Goal: Entertainment & Leisure: Browse casually

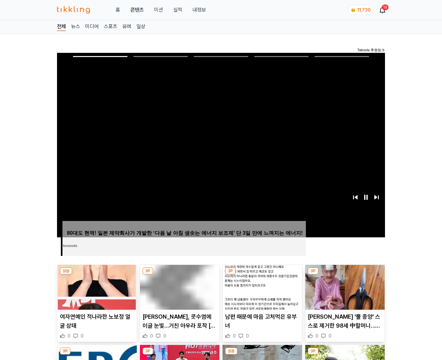
click at [345, 275] on img at bounding box center [344, 287] width 79 height 45
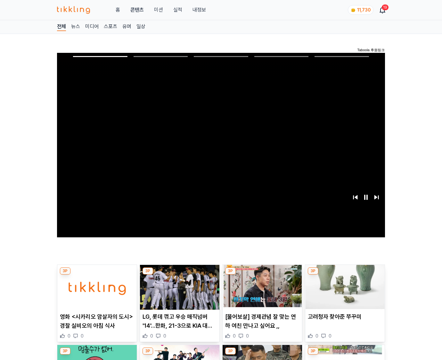
click at [345, 275] on img at bounding box center [344, 287] width 79 height 45
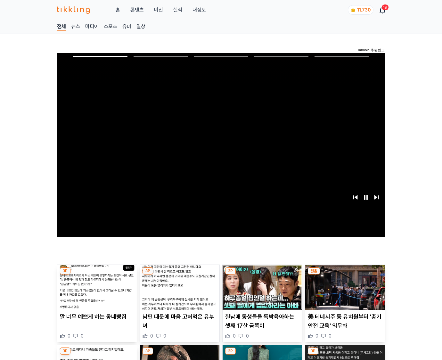
click at [345, 275] on img at bounding box center [344, 287] width 79 height 45
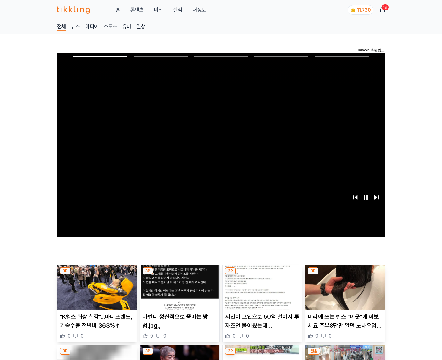
click at [345, 275] on img at bounding box center [344, 287] width 79 height 45
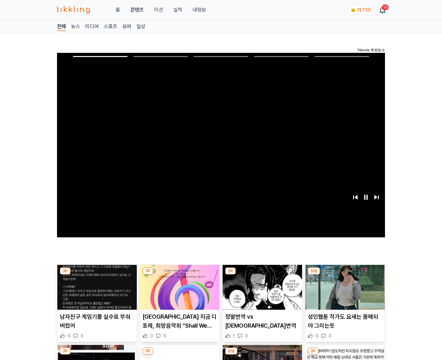
click at [345, 275] on img at bounding box center [344, 287] width 79 height 45
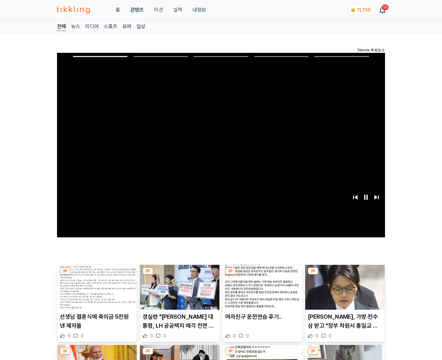
click at [345, 275] on img at bounding box center [344, 287] width 79 height 45
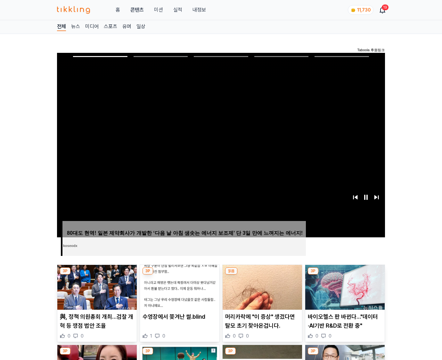
click at [345, 275] on img at bounding box center [344, 287] width 79 height 45
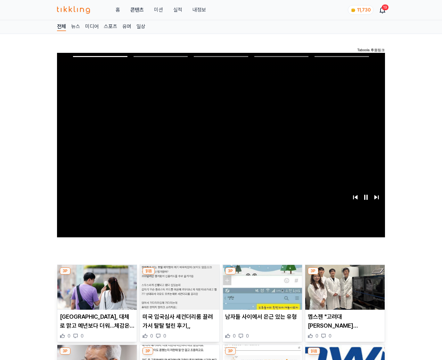
click at [345, 275] on img at bounding box center [344, 287] width 79 height 45
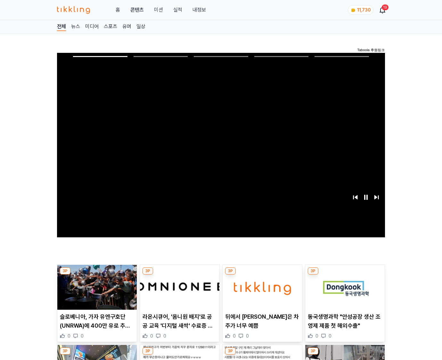
click at [345, 275] on img at bounding box center [344, 287] width 79 height 45
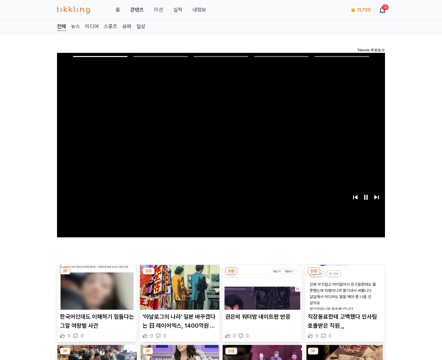
click at [345, 275] on img at bounding box center [344, 287] width 79 height 45
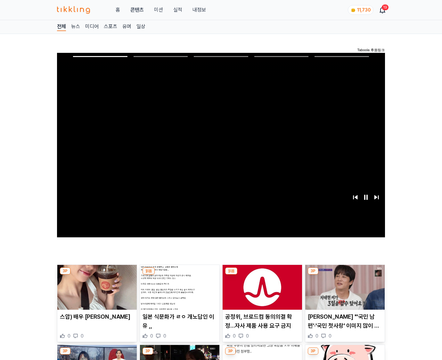
click at [345, 275] on img at bounding box center [344, 287] width 79 height 45
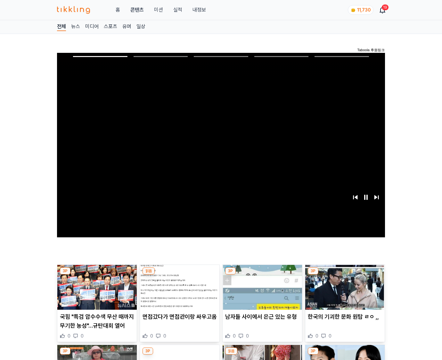
click at [345, 275] on img at bounding box center [344, 287] width 79 height 45
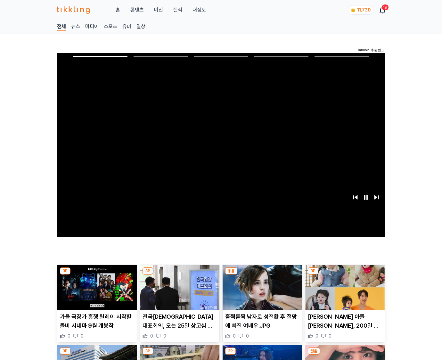
click at [345, 275] on img at bounding box center [344, 287] width 79 height 45
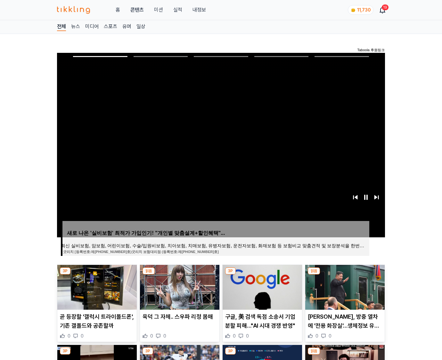
click at [345, 275] on img at bounding box center [344, 287] width 79 height 45
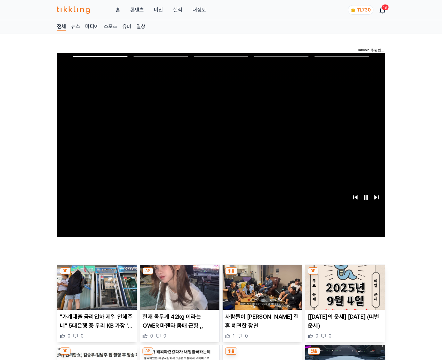
click at [345, 275] on img at bounding box center [344, 287] width 79 height 45
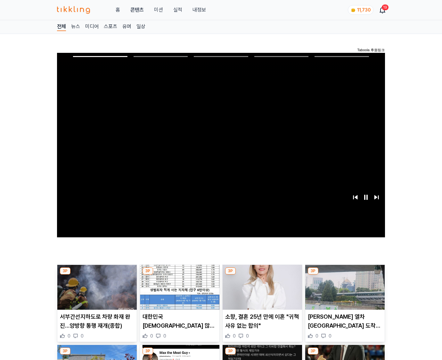
click at [345, 275] on img at bounding box center [344, 287] width 79 height 45
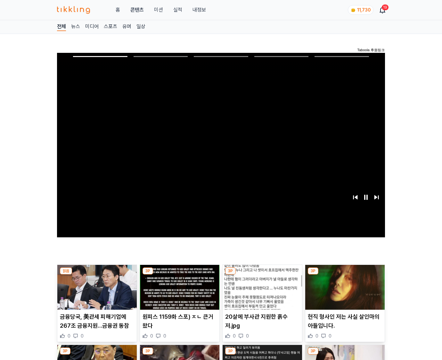
click at [345, 275] on img at bounding box center [344, 287] width 79 height 45
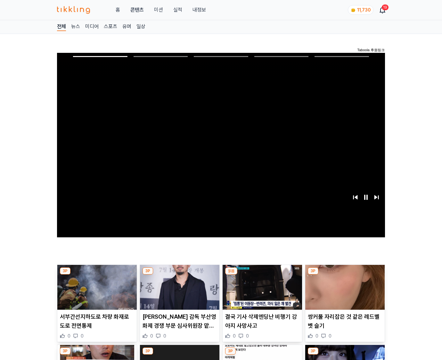
click at [345, 275] on img at bounding box center [344, 287] width 79 height 45
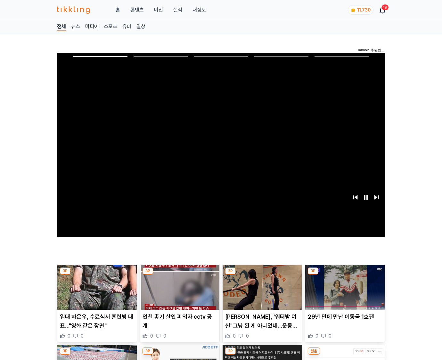
click at [345, 275] on img at bounding box center [344, 287] width 79 height 45
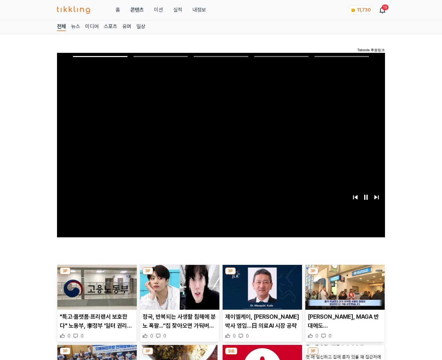
click at [345, 275] on img at bounding box center [344, 287] width 79 height 45
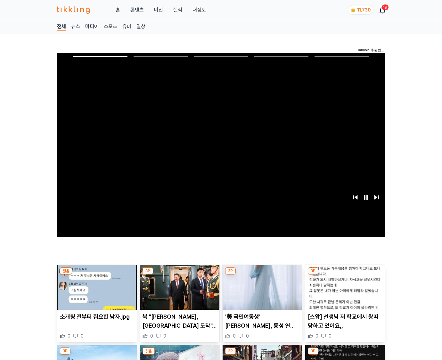
click at [345, 275] on img at bounding box center [344, 287] width 79 height 45
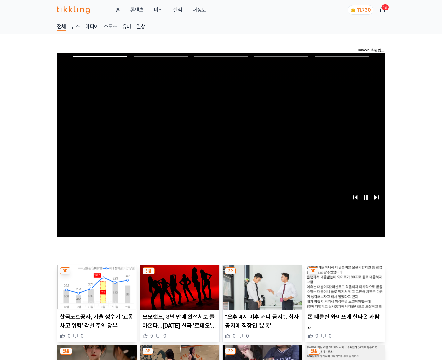
click at [345, 275] on img at bounding box center [344, 287] width 79 height 45
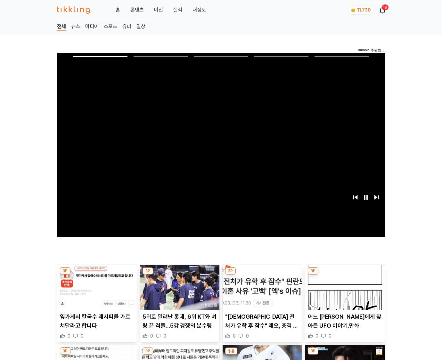
click at [345, 275] on img at bounding box center [344, 287] width 79 height 45
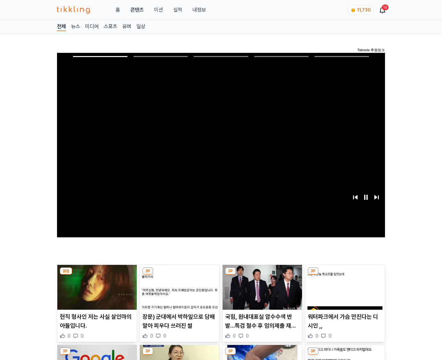
click at [345, 275] on img at bounding box center [344, 287] width 79 height 45
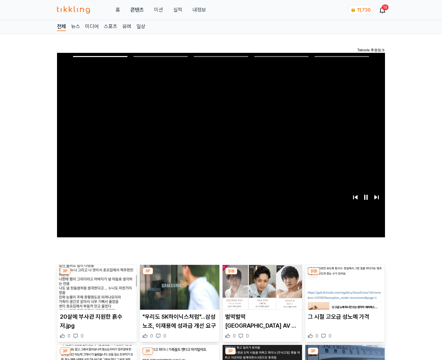
click at [345, 275] on img at bounding box center [344, 287] width 79 height 45
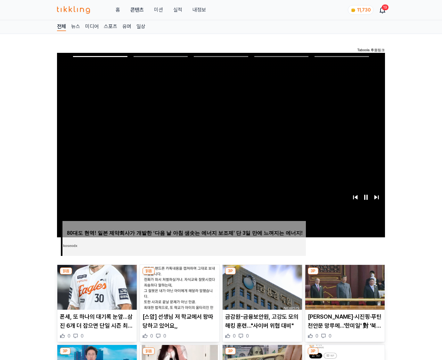
click at [345, 275] on img at bounding box center [344, 287] width 79 height 45
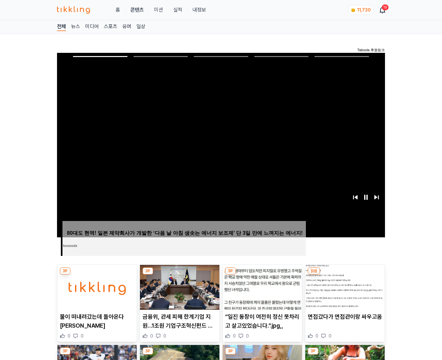
click at [345, 275] on img at bounding box center [344, 287] width 79 height 45
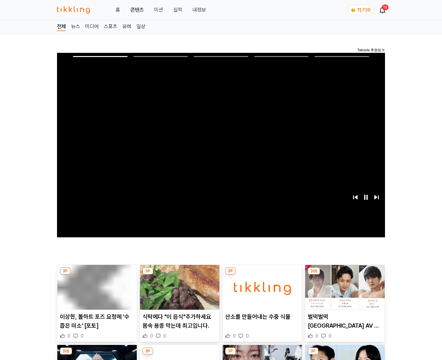
click at [345, 275] on img at bounding box center [344, 287] width 79 height 45
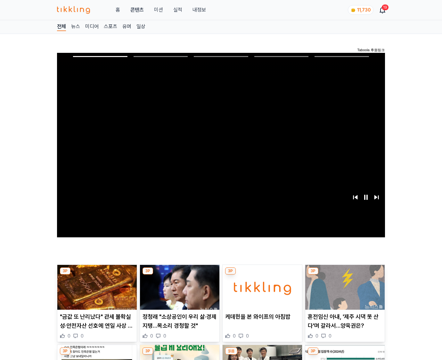
click at [345, 275] on img at bounding box center [344, 287] width 79 height 45
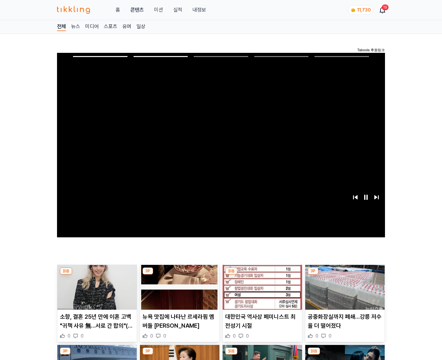
click at [345, 275] on img at bounding box center [344, 287] width 79 height 45
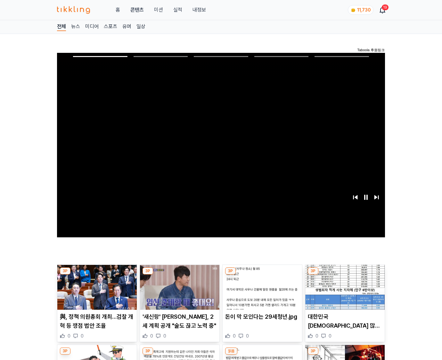
click at [345, 275] on img at bounding box center [344, 287] width 79 height 45
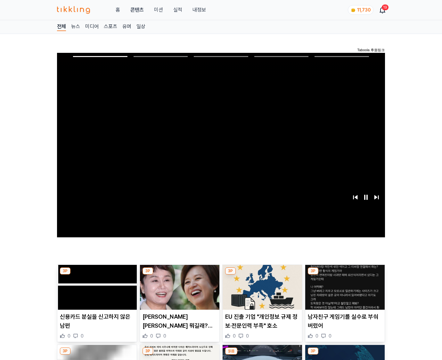
click at [345, 275] on img at bounding box center [344, 287] width 79 height 45
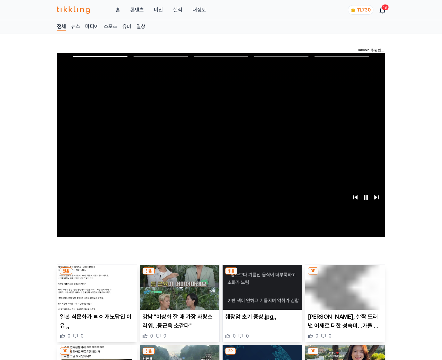
click at [345, 275] on img at bounding box center [344, 287] width 79 height 45
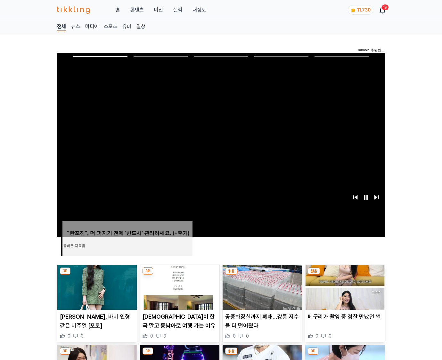
click at [345, 275] on img at bounding box center [344, 287] width 79 height 45
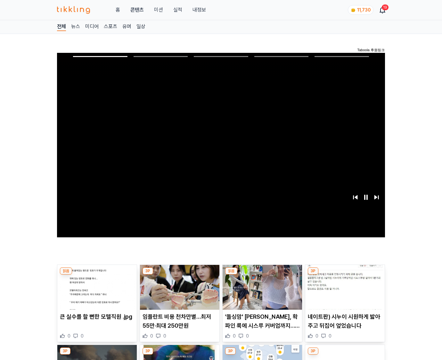
click at [345, 275] on img at bounding box center [344, 287] width 79 height 45
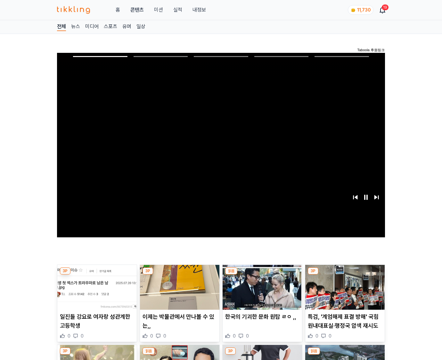
click at [345, 275] on img at bounding box center [344, 287] width 79 height 45
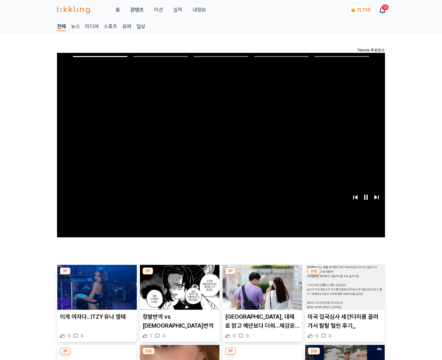
click at [345, 275] on img at bounding box center [344, 287] width 79 height 45
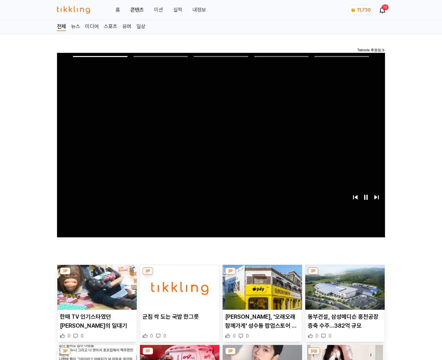
click at [345, 275] on img at bounding box center [344, 287] width 79 height 45
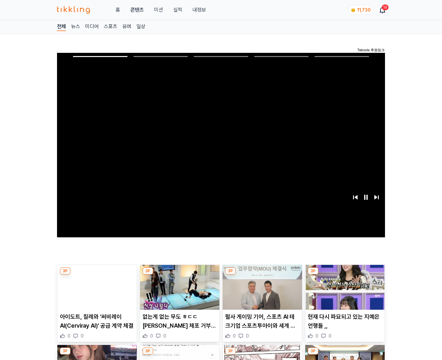
click at [345, 275] on img at bounding box center [344, 287] width 79 height 45
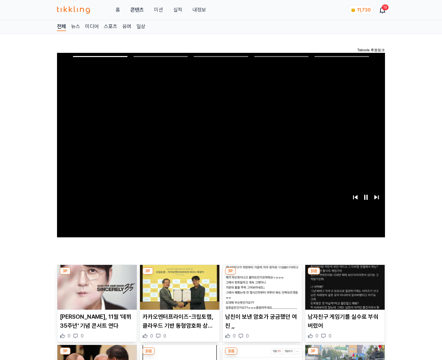
click at [345, 275] on img at bounding box center [344, 287] width 79 height 45
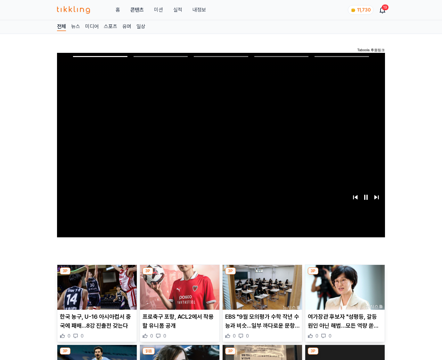
click at [345, 275] on img at bounding box center [344, 287] width 79 height 45
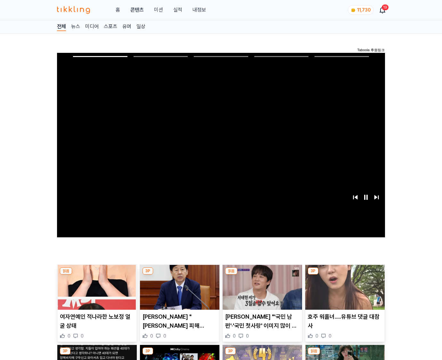
click at [345, 275] on img at bounding box center [344, 287] width 79 height 45
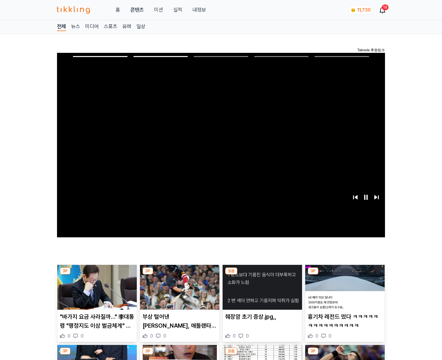
click at [345, 275] on img at bounding box center [344, 287] width 79 height 45
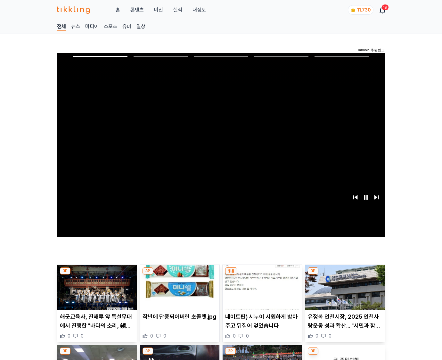
click at [345, 275] on img at bounding box center [344, 287] width 79 height 45
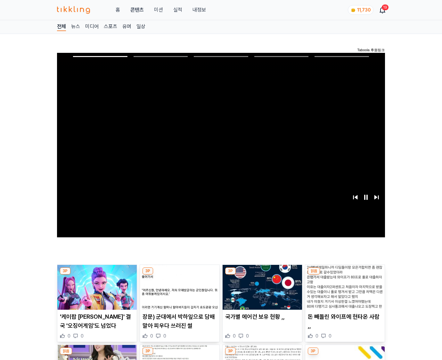
click at [345, 275] on img at bounding box center [344, 287] width 79 height 45
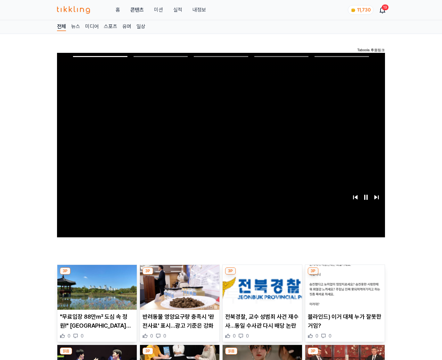
click at [345, 275] on img at bounding box center [344, 287] width 79 height 45
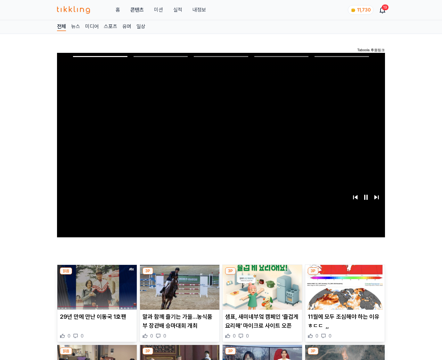
click at [345, 275] on img at bounding box center [344, 287] width 79 height 45
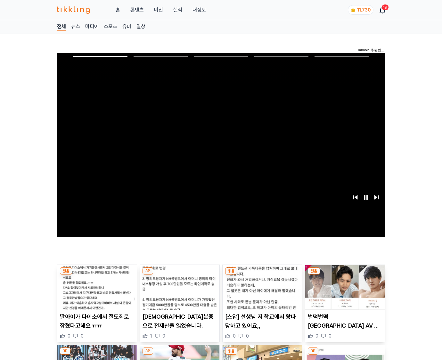
click at [345, 275] on img at bounding box center [344, 287] width 79 height 45
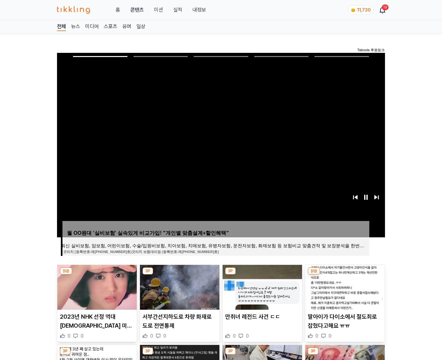
click at [345, 275] on img at bounding box center [344, 287] width 79 height 45
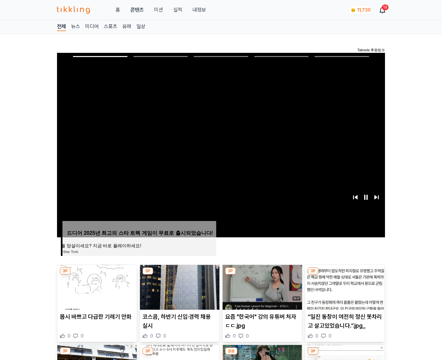
click at [345, 275] on img at bounding box center [344, 287] width 79 height 45
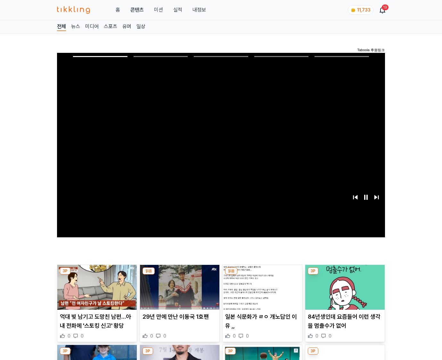
click at [345, 275] on img at bounding box center [344, 287] width 79 height 45
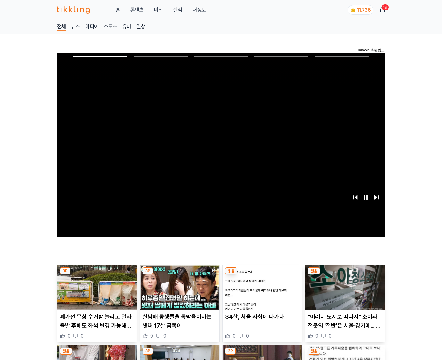
click at [345, 275] on img at bounding box center [344, 287] width 79 height 45
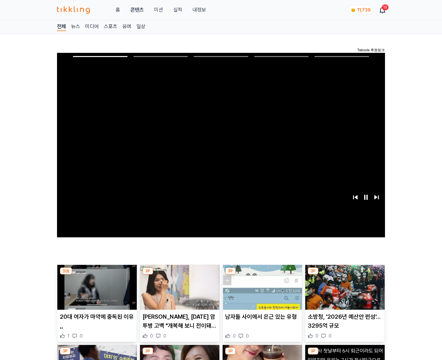
click at [345, 275] on img at bounding box center [344, 287] width 79 height 45
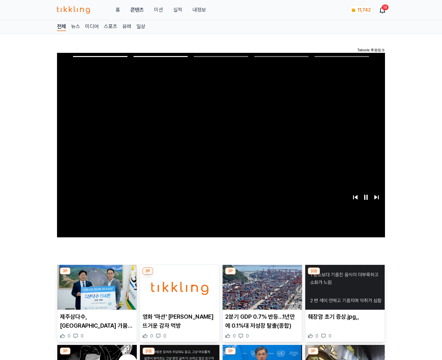
click at [345, 275] on img at bounding box center [344, 287] width 79 height 45
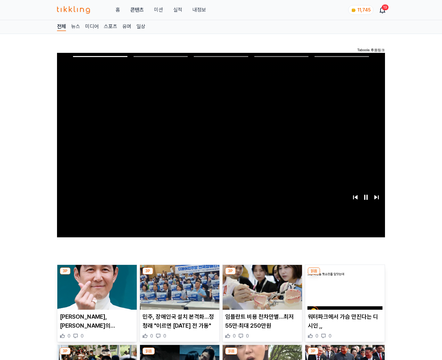
click at [345, 275] on img at bounding box center [344, 287] width 79 height 45
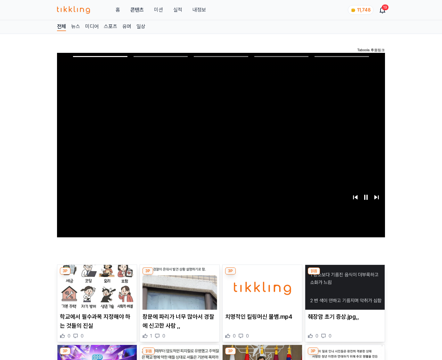
click at [345, 275] on img at bounding box center [344, 287] width 79 height 45
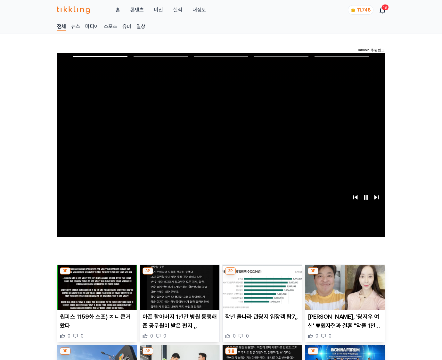
click at [345, 275] on img at bounding box center [344, 287] width 79 height 45
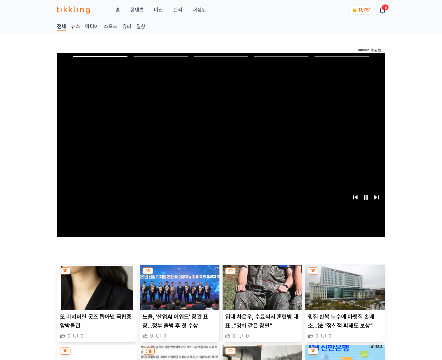
click at [345, 275] on img at bounding box center [344, 287] width 79 height 45
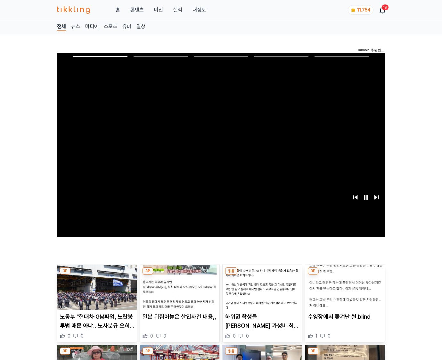
click at [345, 275] on img at bounding box center [344, 287] width 79 height 45
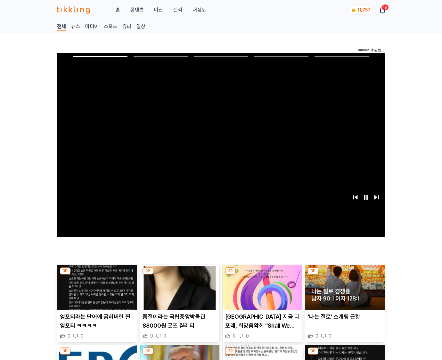
click at [345, 275] on img at bounding box center [344, 287] width 79 height 45
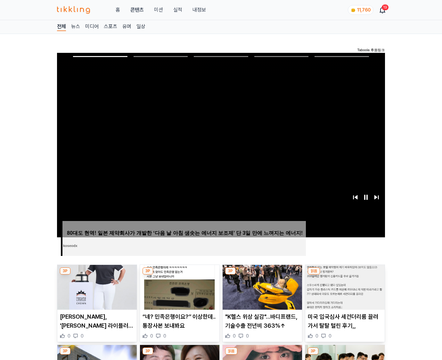
click at [345, 275] on img at bounding box center [344, 287] width 79 height 45
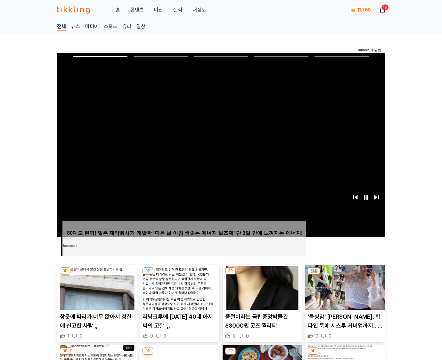
click at [345, 275] on img at bounding box center [344, 287] width 79 height 45
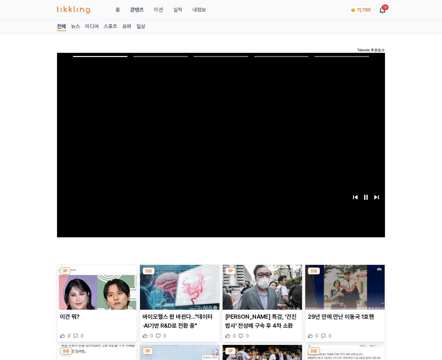
click at [345, 275] on img at bounding box center [344, 287] width 79 height 45
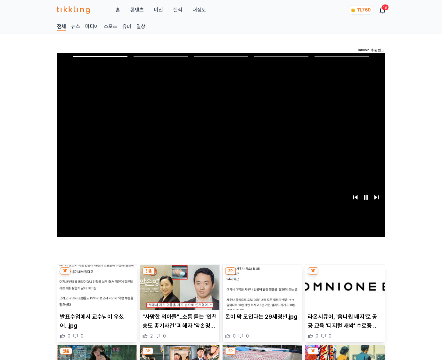
click at [345, 275] on img at bounding box center [344, 287] width 79 height 45
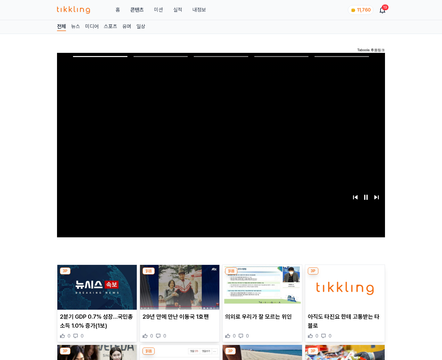
click at [345, 275] on img at bounding box center [344, 287] width 79 height 45
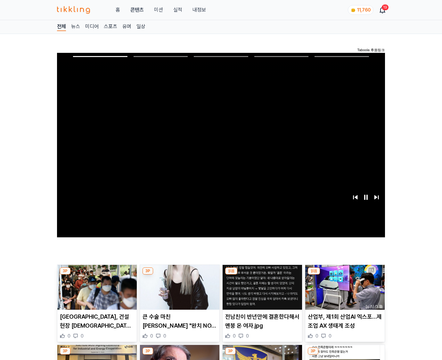
click at [345, 275] on img at bounding box center [344, 287] width 79 height 45
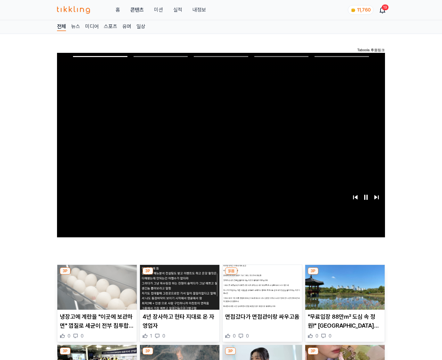
click at [345, 275] on img at bounding box center [344, 287] width 79 height 45
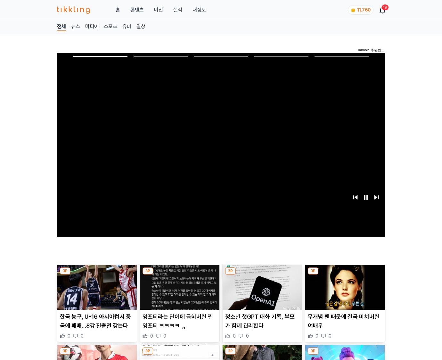
click at [345, 275] on img at bounding box center [344, 287] width 79 height 45
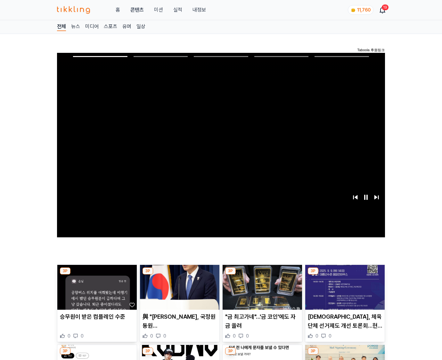
click at [345, 275] on img at bounding box center [344, 287] width 79 height 45
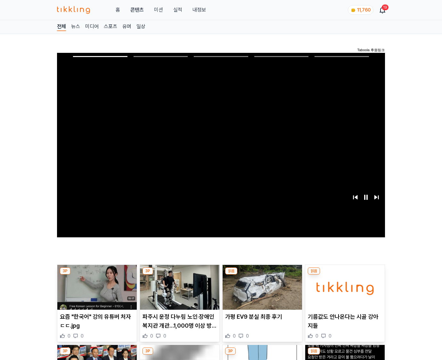
click at [345, 275] on img at bounding box center [344, 287] width 79 height 45
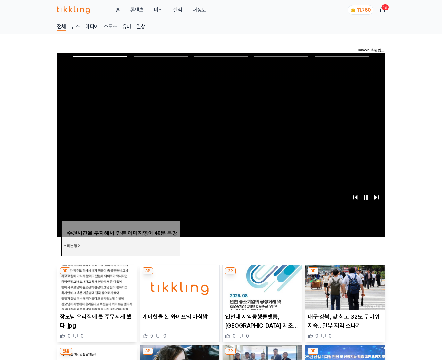
click at [345, 275] on img at bounding box center [344, 287] width 79 height 45
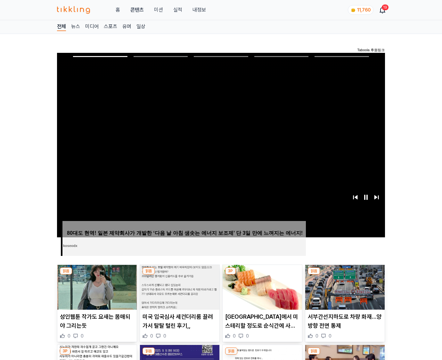
click at [345, 275] on img at bounding box center [344, 287] width 79 height 45
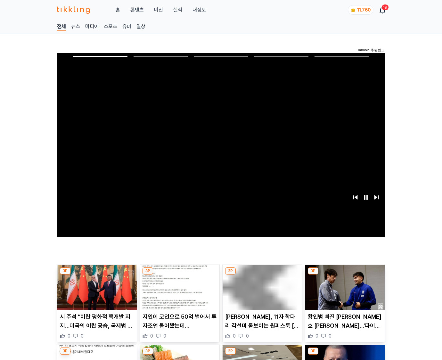
click at [345, 275] on img at bounding box center [344, 287] width 79 height 45
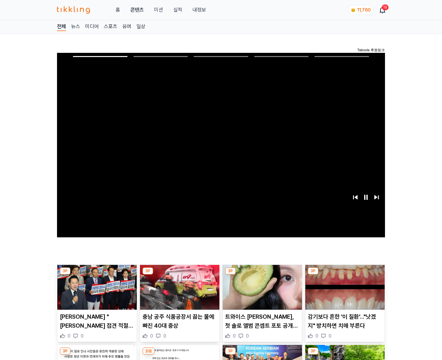
click at [345, 275] on img at bounding box center [344, 287] width 79 height 45
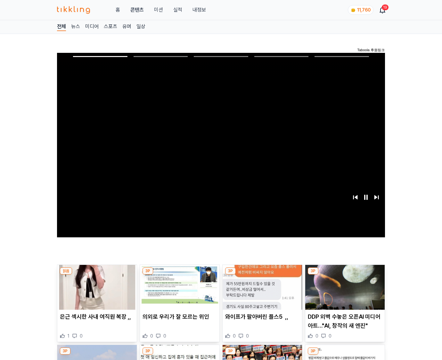
click at [345, 275] on img at bounding box center [344, 287] width 79 height 45
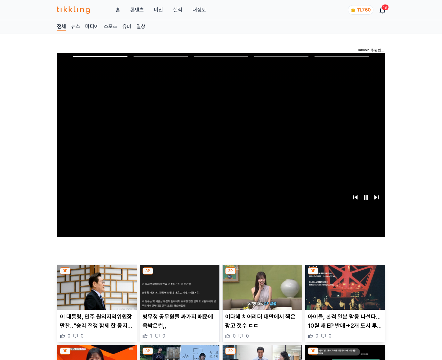
click at [345, 275] on img at bounding box center [344, 287] width 79 height 45
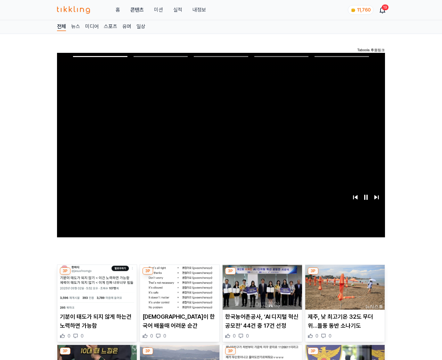
click at [345, 275] on img at bounding box center [344, 287] width 79 height 45
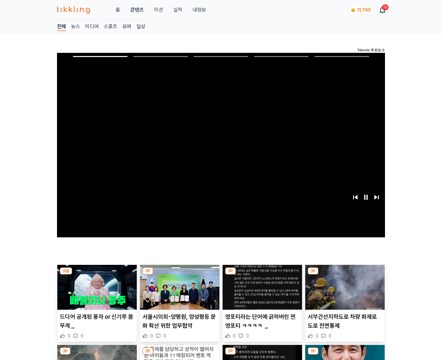
click at [345, 275] on img at bounding box center [344, 287] width 79 height 45
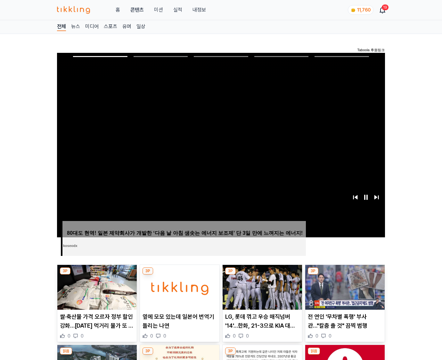
click at [345, 275] on img at bounding box center [344, 287] width 79 height 45
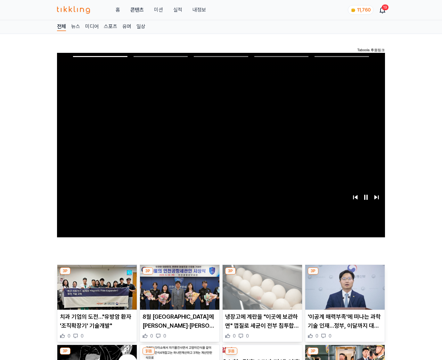
click at [345, 275] on img at bounding box center [344, 287] width 79 height 45
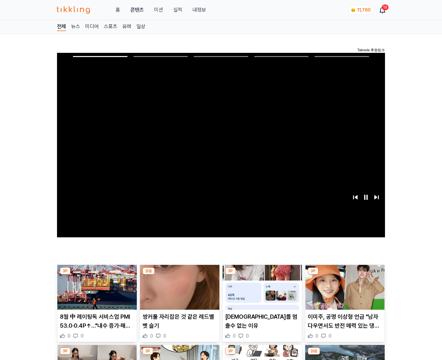
click at [345, 275] on img at bounding box center [344, 287] width 79 height 45
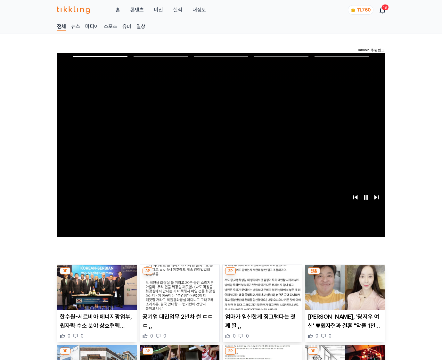
click at [345, 275] on img at bounding box center [344, 287] width 79 height 45
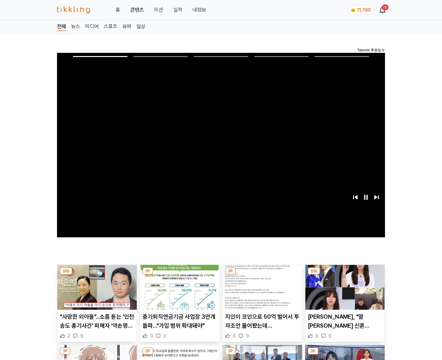
click at [345, 275] on img at bounding box center [344, 287] width 79 height 45
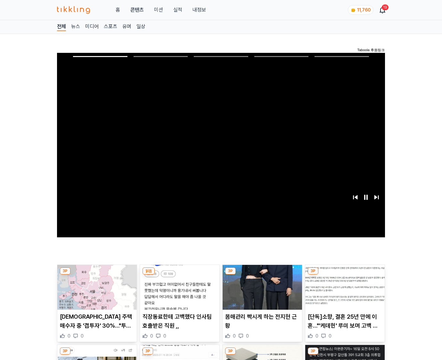
click at [345, 275] on img at bounding box center [344, 287] width 79 height 45
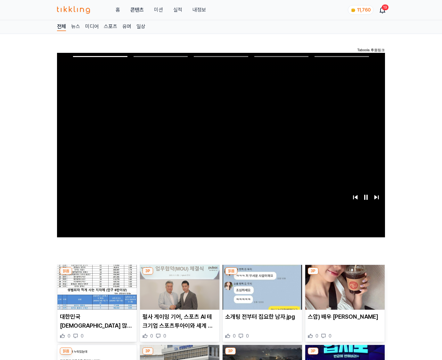
click at [345, 275] on img at bounding box center [344, 287] width 79 height 45
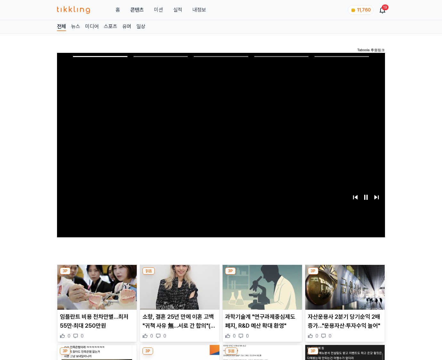
click at [345, 275] on img at bounding box center [344, 287] width 79 height 45
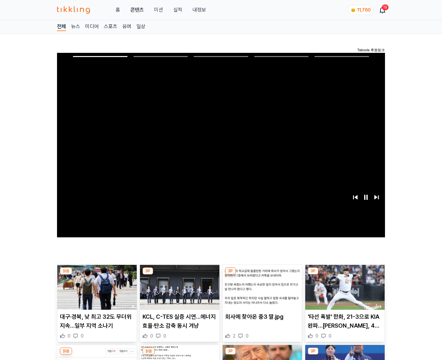
click at [345, 275] on img at bounding box center [344, 287] width 79 height 45
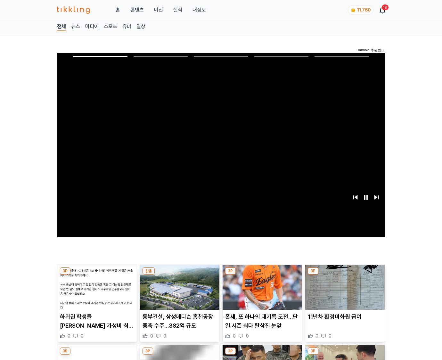
click at [345, 275] on img at bounding box center [344, 287] width 79 height 45
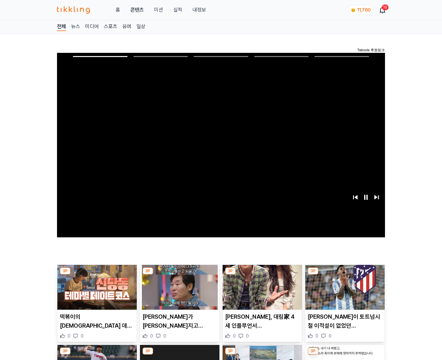
click at [345, 275] on img at bounding box center [344, 287] width 79 height 45
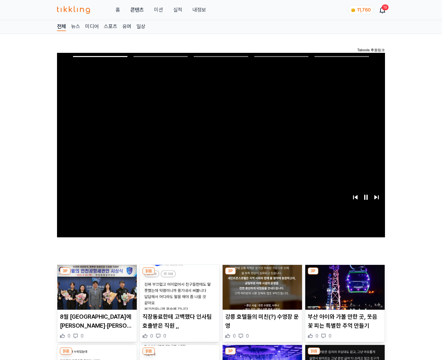
click at [345, 275] on img at bounding box center [344, 287] width 79 height 45
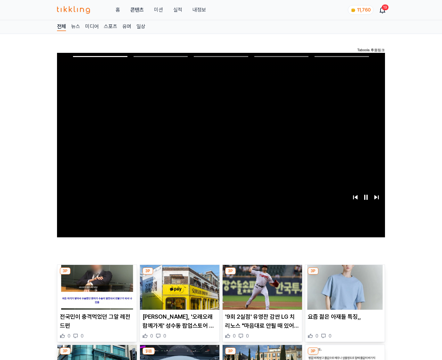
click at [345, 275] on img at bounding box center [344, 287] width 79 height 45
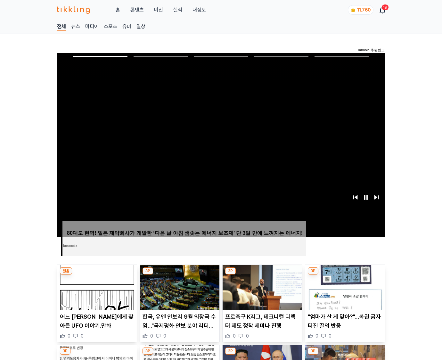
click at [345, 275] on img at bounding box center [344, 287] width 79 height 45
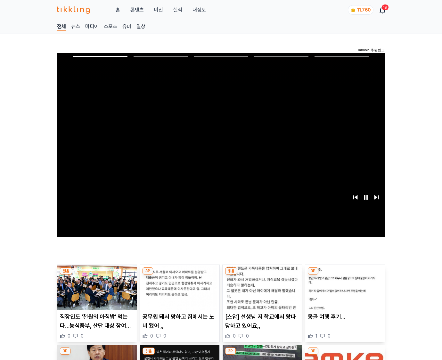
click at [345, 275] on img at bounding box center [344, 287] width 79 height 45
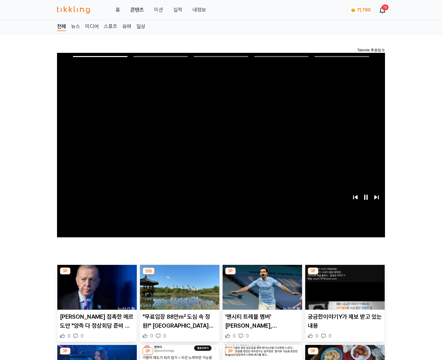
click at [345, 275] on img at bounding box center [344, 287] width 79 height 45
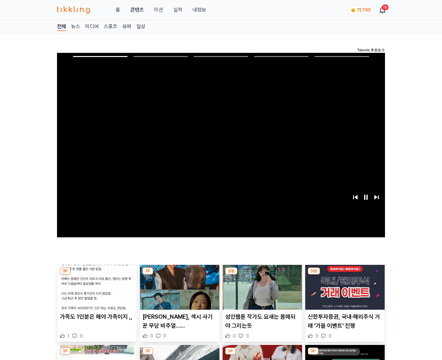
click at [345, 275] on img at bounding box center [344, 287] width 79 height 45
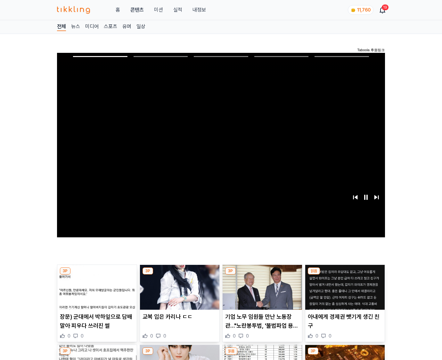
click at [345, 275] on img at bounding box center [344, 287] width 79 height 45
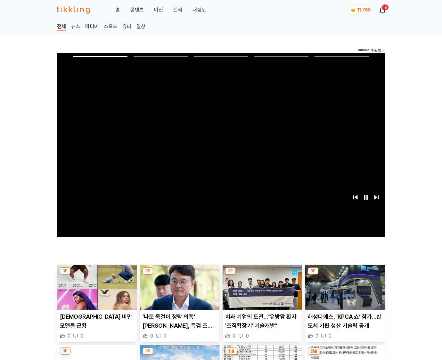
click at [345, 275] on img at bounding box center [344, 287] width 79 height 45
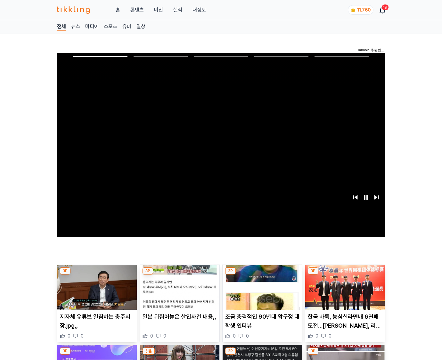
click at [345, 275] on img at bounding box center [344, 287] width 79 height 45
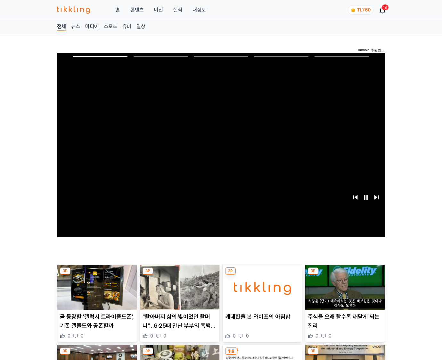
click at [345, 275] on img at bounding box center [344, 287] width 79 height 45
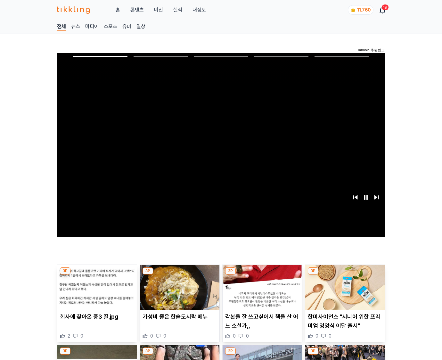
click at [345, 275] on img at bounding box center [344, 287] width 79 height 45
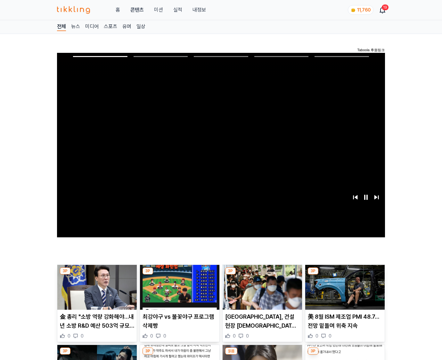
click at [345, 275] on img at bounding box center [344, 287] width 79 height 45
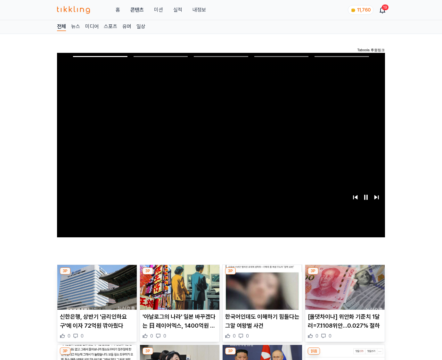
click at [345, 275] on img at bounding box center [344, 287] width 79 height 45
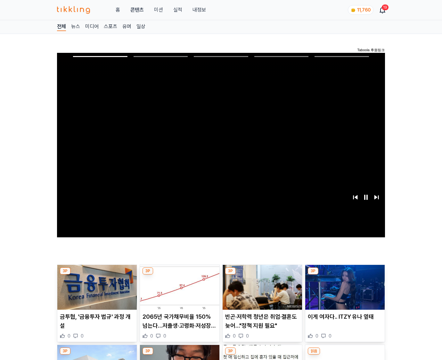
click at [345, 275] on img at bounding box center [344, 287] width 79 height 45
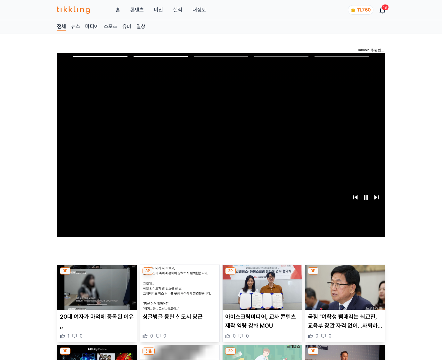
click at [345, 275] on img at bounding box center [344, 287] width 79 height 45
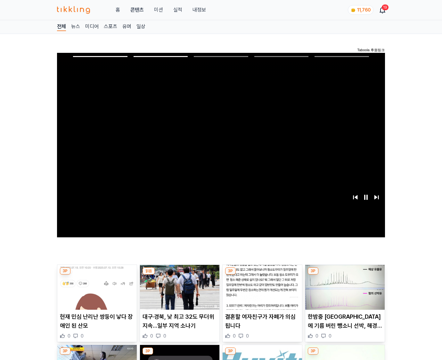
click at [345, 275] on img at bounding box center [344, 287] width 79 height 45
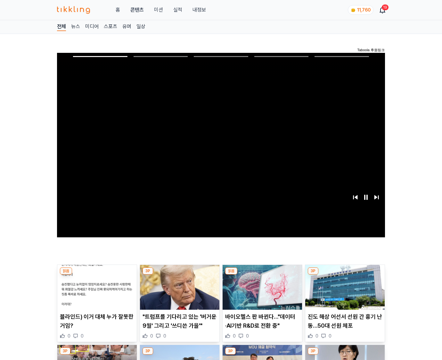
click at [345, 275] on img at bounding box center [344, 287] width 79 height 45
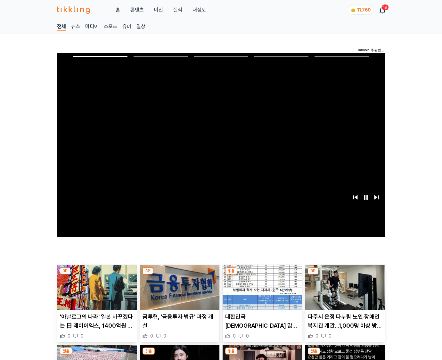
click at [345, 275] on img at bounding box center [344, 287] width 79 height 45
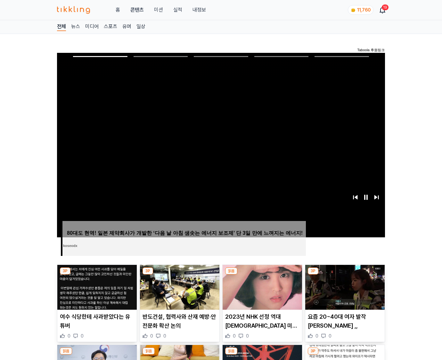
click at [345, 275] on img at bounding box center [344, 287] width 79 height 45
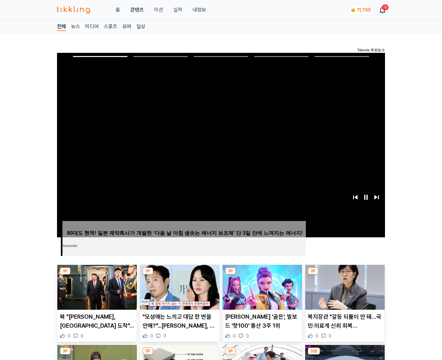
click at [345, 275] on img at bounding box center [344, 287] width 79 height 45
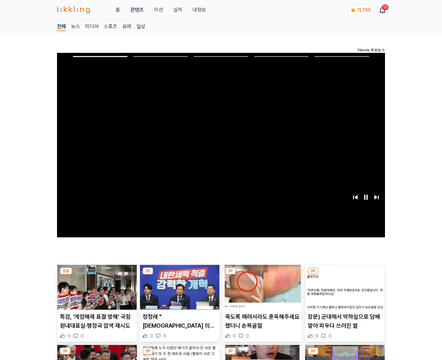
click at [345, 275] on img at bounding box center [344, 287] width 79 height 45
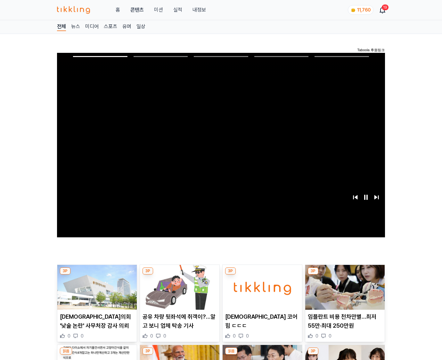
click at [345, 275] on img at bounding box center [344, 287] width 79 height 45
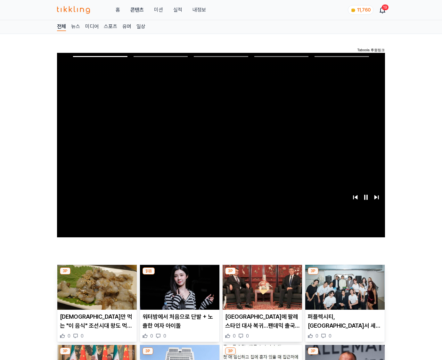
click at [345, 275] on img at bounding box center [344, 287] width 79 height 45
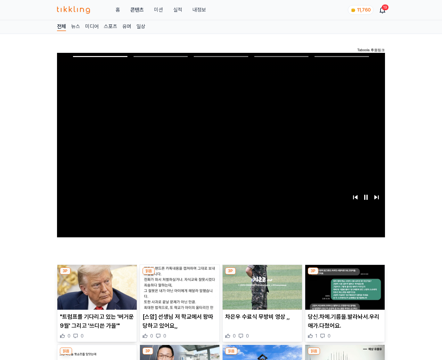
click at [345, 275] on img at bounding box center [344, 287] width 79 height 45
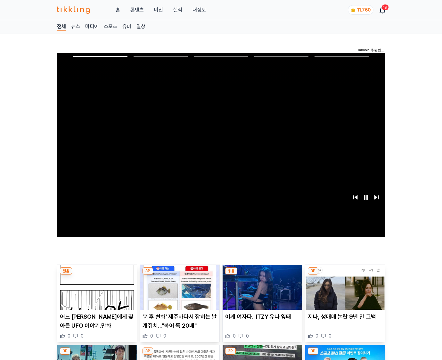
click at [345, 275] on img at bounding box center [344, 287] width 79 height 45
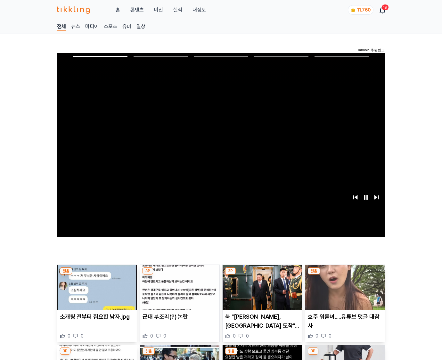
click at [345, 275] on img at bounding box center [344, 287] width 79 height 45
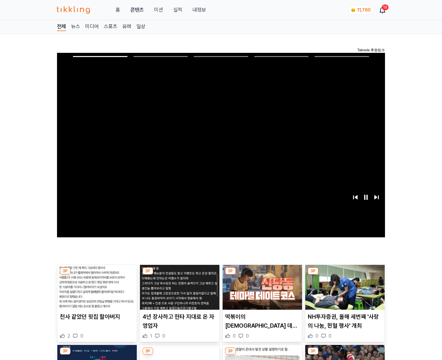
click at [345, 275] on img at bounding box center [344, 287] width 79 height 45
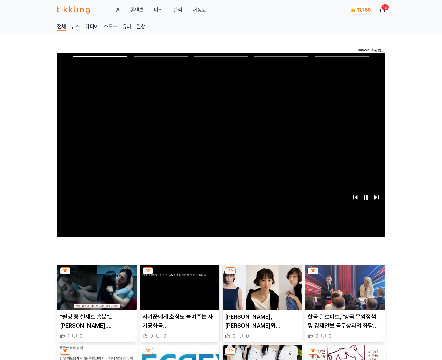
click at [345, 275] on img at bounding box center [344, 287] width 79 height 45
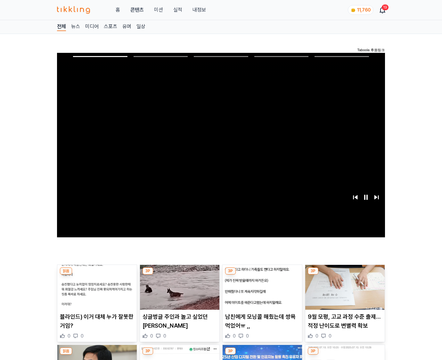
click at [345, 275] on img at bounding box center [344, 287] width 79 height 45
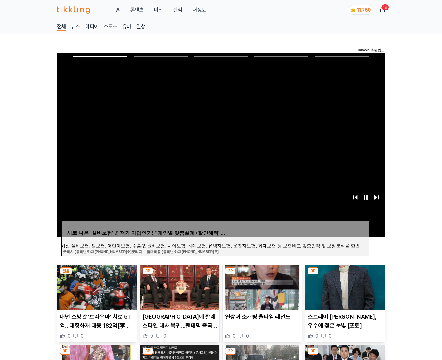
click at [345, 275] on img at bounding box center [344, 287] width 79 height 45
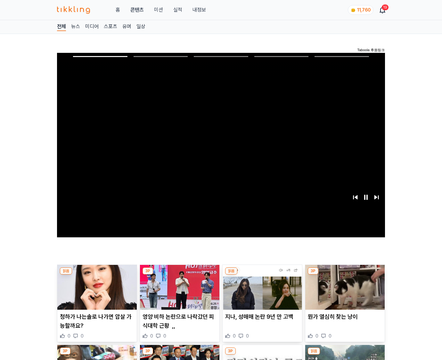
click at [345, 275] on img at bounding box center [344, 287] width 79 height 45
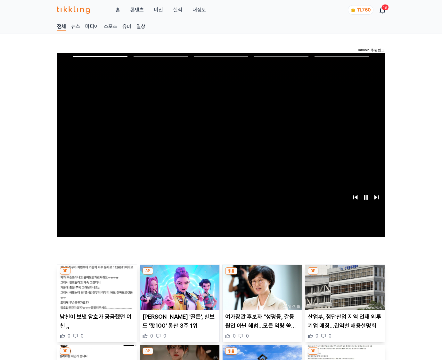
click at [345, 275] on img at bounding box center [344, 287] width 79 height 45
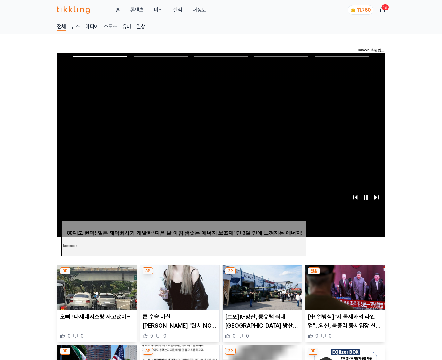
click at [345, 275] on img at bounding box center [344, 287] width 79 height 45
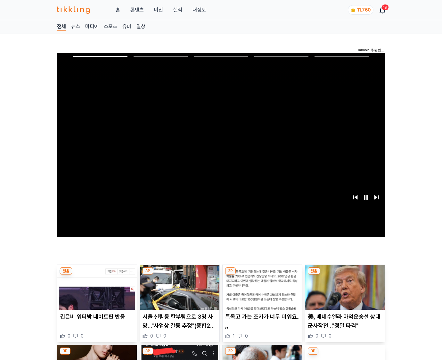
click at [345, 275] on img at bounding box center [344, 287] width 79 height 45
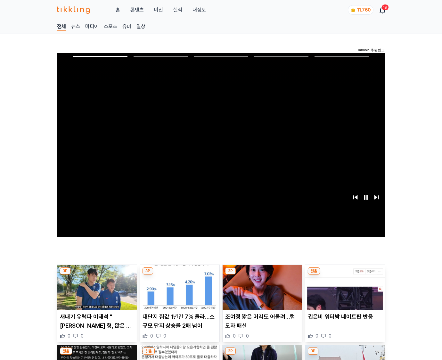
click at [345, 275] on img at bounding box center [344, 287] width 79 height 45
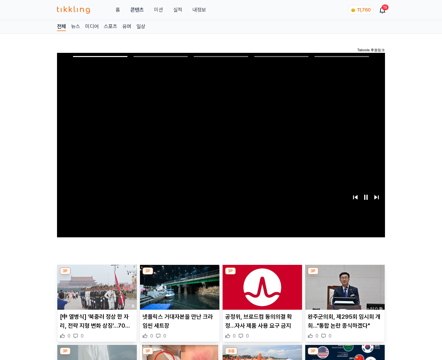
click at [345, 275] on img at bounding box center [344, 287] width 79 height 45
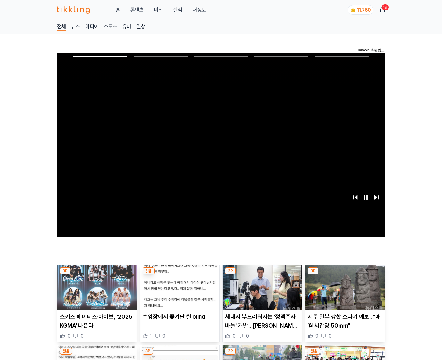
click at [345, 275] on img at bounding box center [344, 287] width 79 height 45
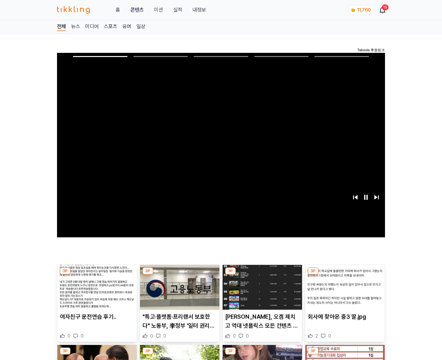
click at [345, 275] on img at bounding box center [344, 287] width 79 height 45
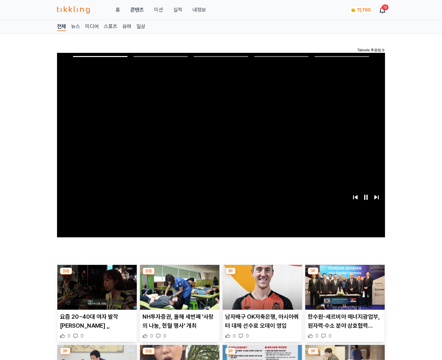
click at [345, 275] on img at bounding box center [344, 287] width 79 height 45
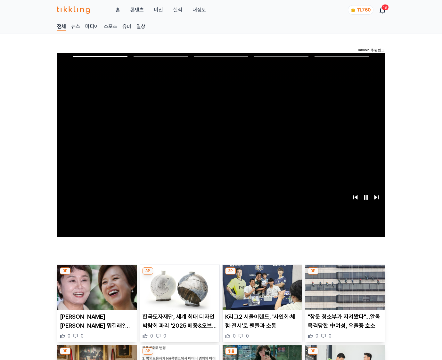
click at [345, 275] on img at bounding box center [344, 287] width 79 height 45
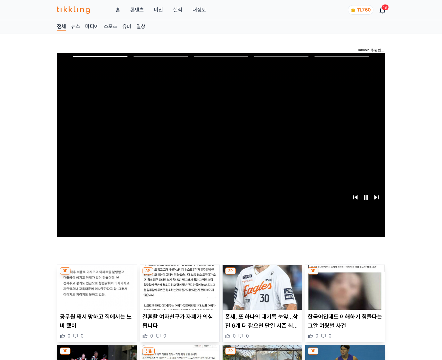
click at [345, 275] on img at bounding box center [344, 287] width 79 height 45
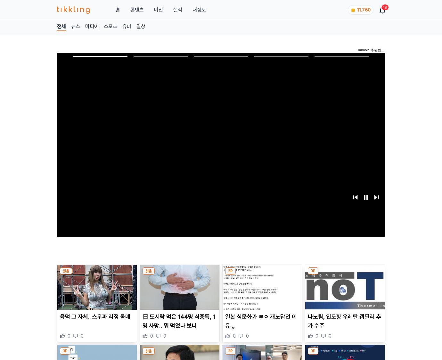
click at [345, 275] on img at bounding box center [344, 287] width 79 height 45
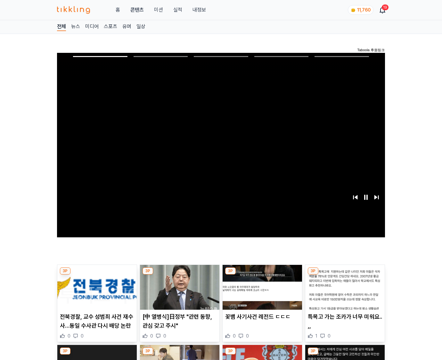
click at [345, 275] on img at bounding box center [344, 287] width 79 height 45
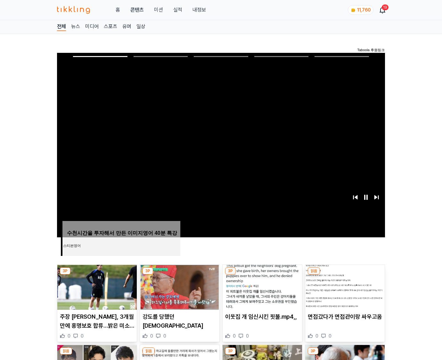
click at [345, 275] on img at bounding box center [344, 287] width 79 height 45
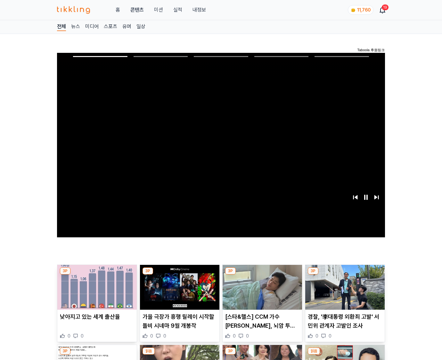
click at [345, 275] on img at bounding box center [344, 287] width 79 height 45
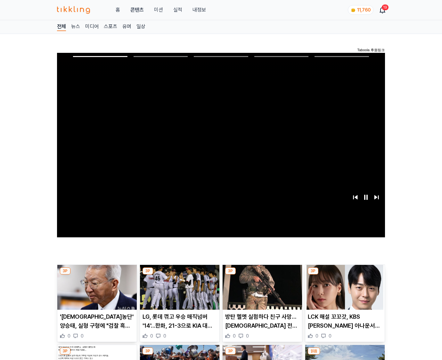
click at [345, 275] on img at bounding box center [344, 287] width 79 height 45
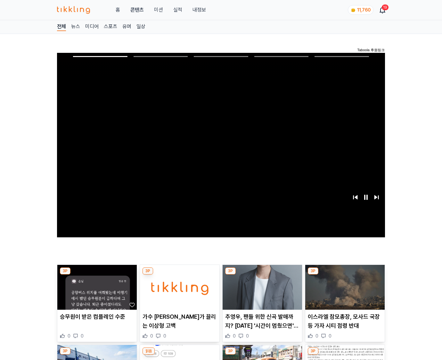
click at [345, 275] on img at bounding box center [344, 287] width 79 height 45
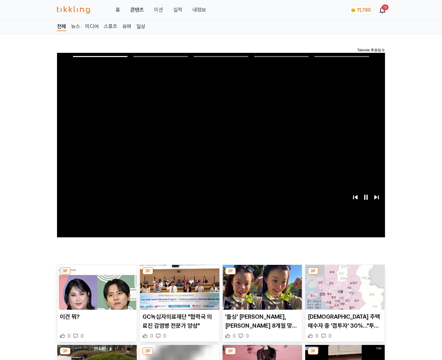
click at [345, 275] on img at bounding box center [344, 287] width 79 height 45
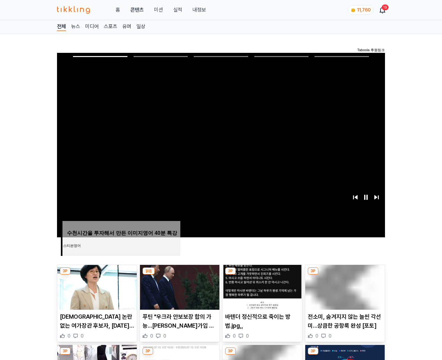
click at [345, 275] on img at bounding box center [344, 287] width 79 height 45
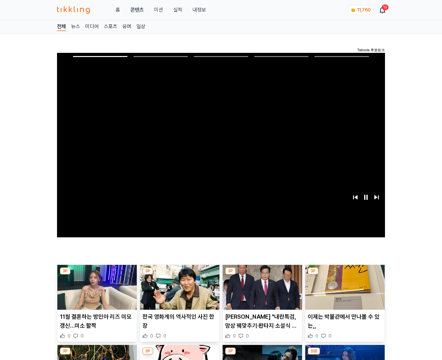
click at [345, 275] on img at bounding box center [344, 287] width 79 height 45
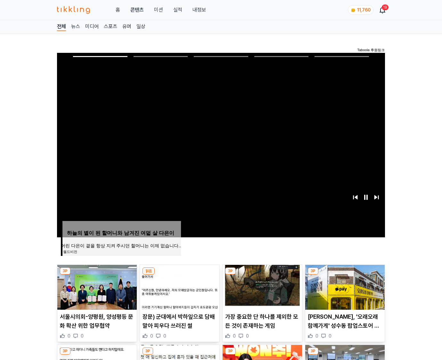
click at [345, 275] on img at bounding box center [344, 287] width 79 height 45
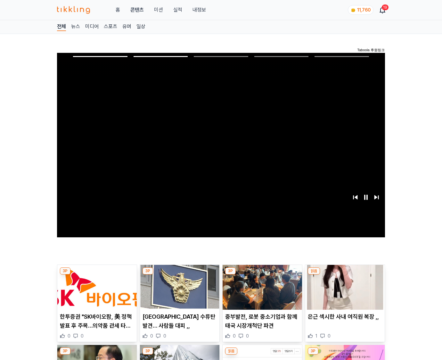
click at [345, 275] on img at bounding box center [344, 287] width 79 height 45
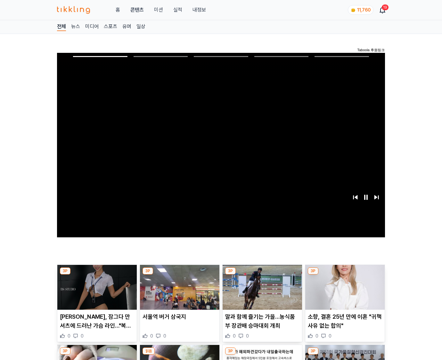
click at [345, 275] on img at bounding box center [344, 287] width 79 height 45
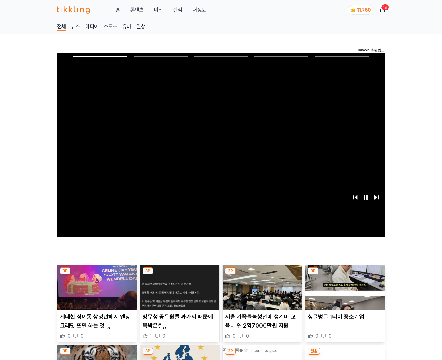
click at [345, 275] on img at bounding box center [344, 287] width 79 height 45
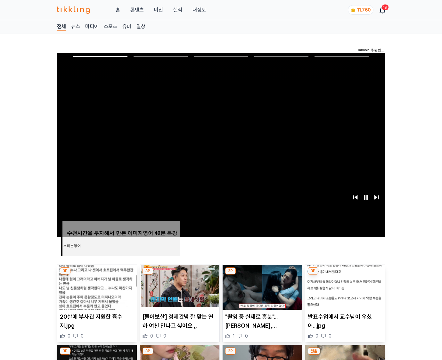
click at [345, 275] on img at bounding box center [344, 287] width 79 height 45
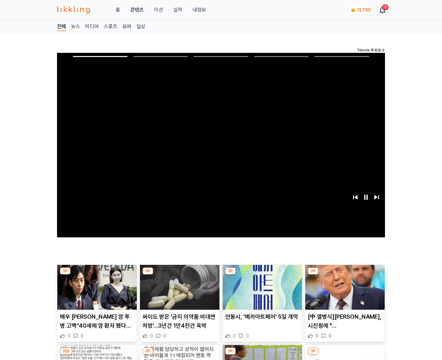
click at [345, 275] on img at bounding box center [344, 287] width 79 height 45
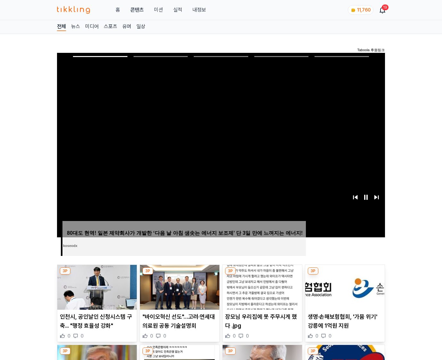
click at [345, 275] on img at bounding box center [344, 287] width 79 height 45
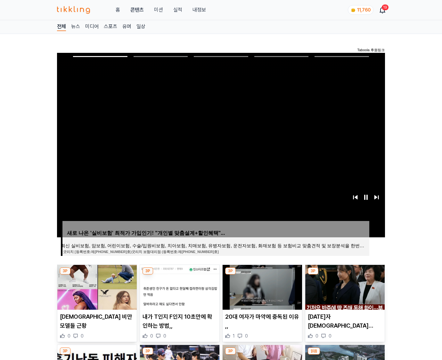
click at [345, 275] on img at bounding box center [344, 287] width 79 height 45
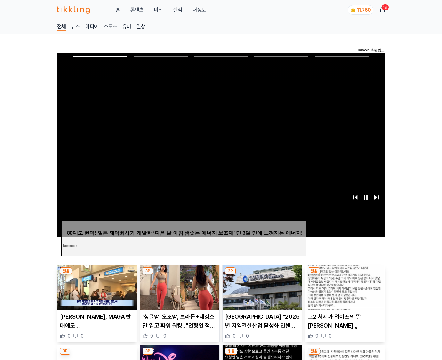
click at [345, 275] on img at bounding box center [344, 287] width 79 height 45
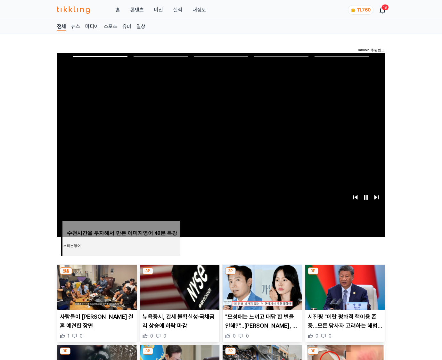
click at [345, 275] on img at bounding box center [344, 287] width 79 height 45
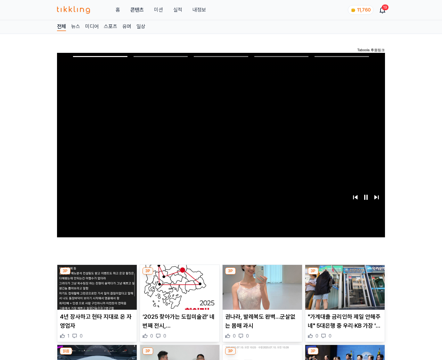
click at [345, 275] on img at bounding box center [344, 287] width 79 height 45
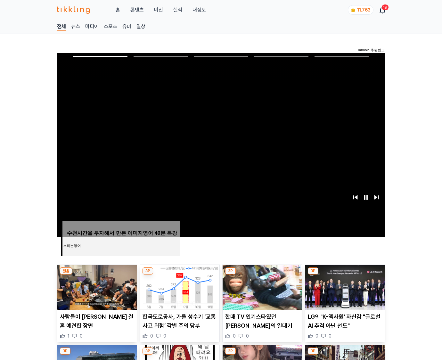
click at [345, 275] on img at bounding box center [344, 287] width 79 height 45
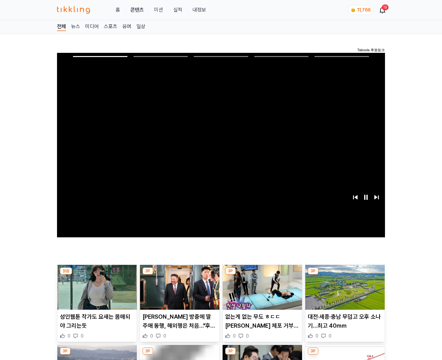
click at [345, 275] on img at bounding box center [344, 287] width 79 height 45
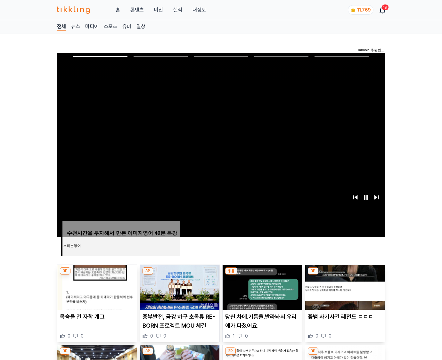
click at [345, 275] on img at bounding box center [344, 287] width 79 height 45
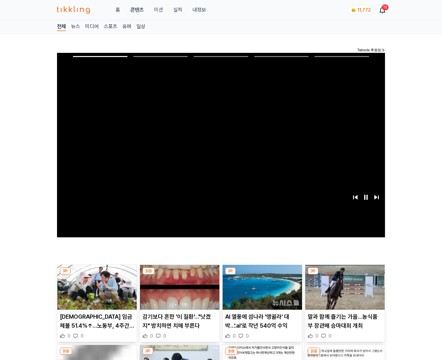
click at [345, 275] on img at bounding box center [344, 287] width 79 height 45
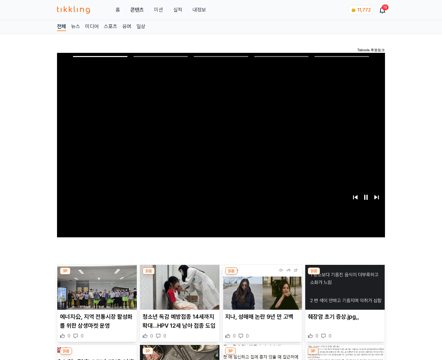
click at [345, 275] on img at bounding box center [344, 287] width 79 height 45
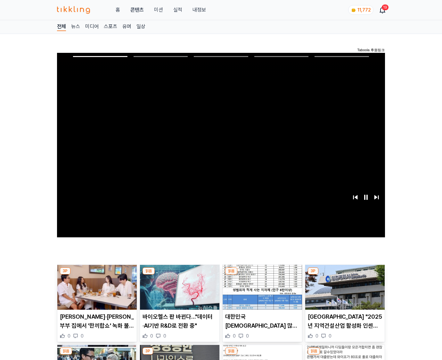
click at [345, 275] on img at bounding box center [344, 287] width 79 height 45
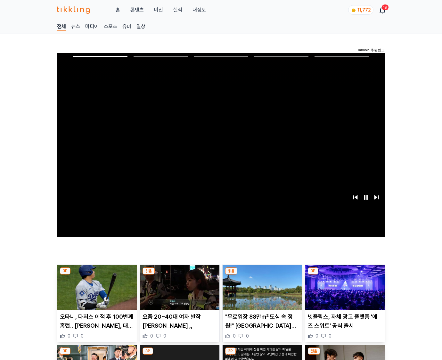
click at [345, 275] on img at bounding box center [344, 287] width 79 height 45
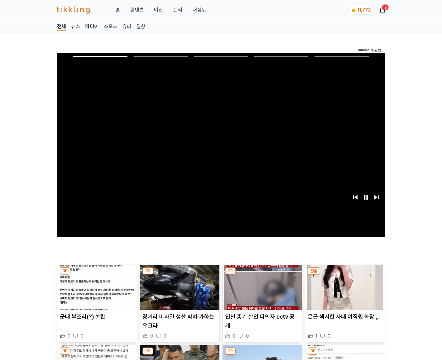
click at [345, 275] on img at bounding box center [344, 287] width 79 height 45
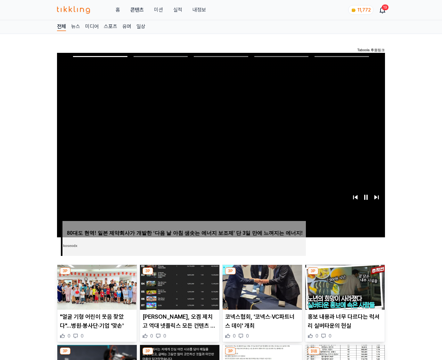
click at [345, 275] on img at bounding box center [344, 287] width 79 height 45
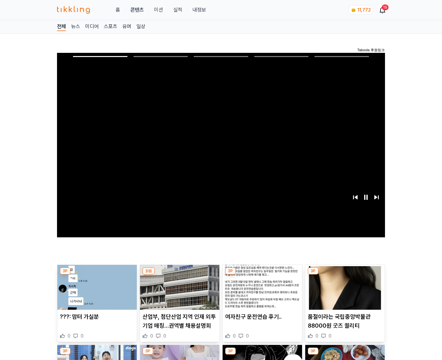
click at [345, 275] on img at bounding box center [344, 287] width 79 height 45
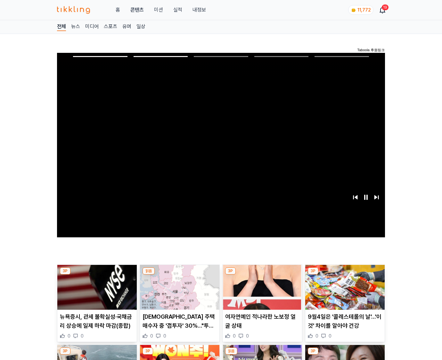
click at [345, 275] on img at bounding box center [344, 287] width 79 height 45
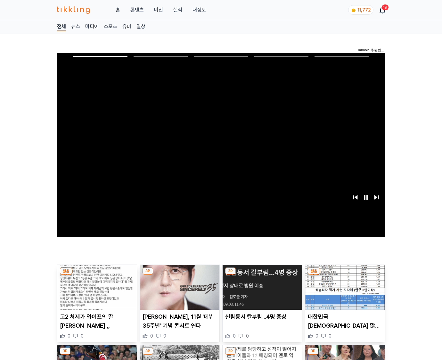
click at [345, 275] on img at bounding box center [344, 287] width 79 height 45
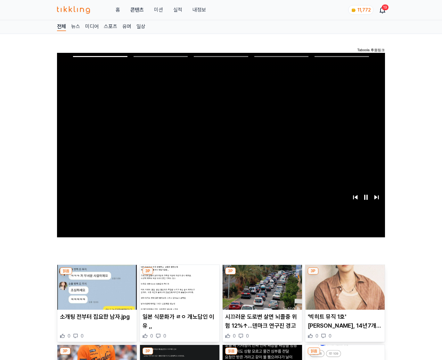
click at [345, 275] on img at bounding box center [344, 287] width 79 height 45
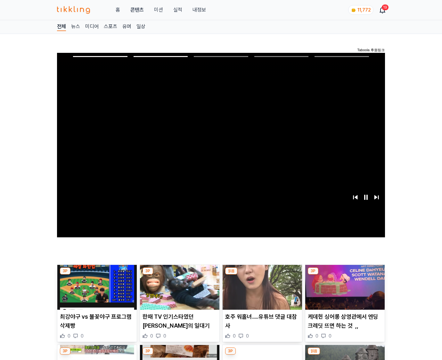
click at [345, 275] on img at bounding box center [344, 287] width 79 height 45
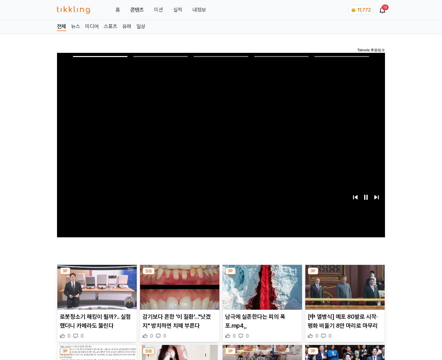
click at [345, 275] on img at bounding box center [344, 287] width 79 height 45
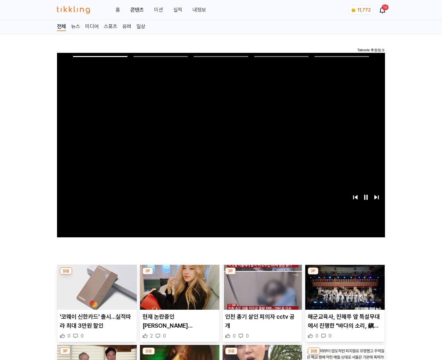
click at [345, 275] on img at bounding box center [344, 287] width 79 height 45
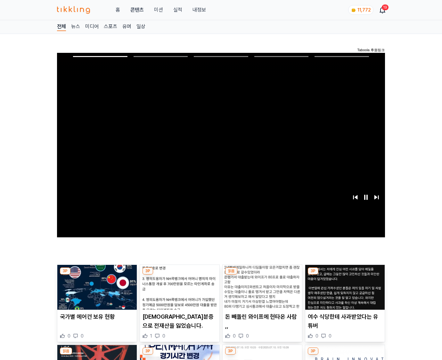
click at [345, 275] on img at bounding box center [344, 287] width 79 height 45
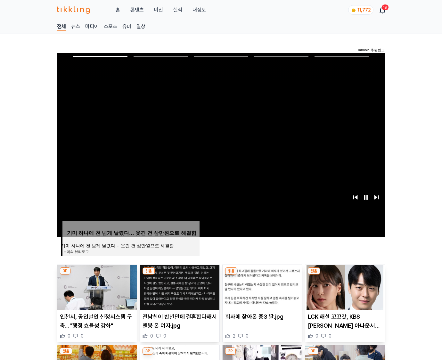
click at [345, 275] on img at bounding box center [344, 287] width 79 height 45
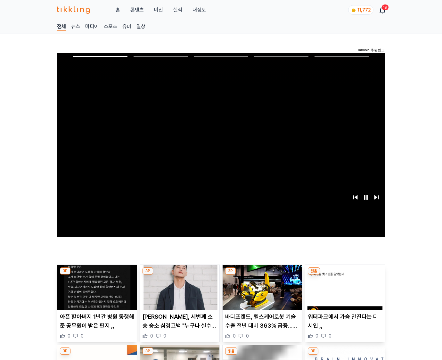
click at [345, 275] on img at bounding box center [344, 287] width 79 height 45
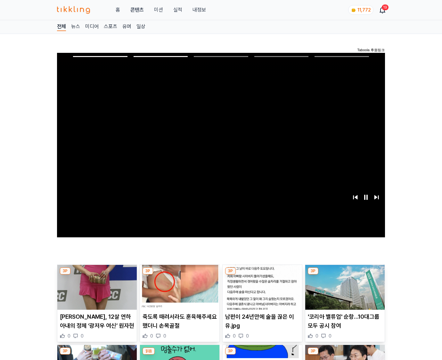
click at [345, 275] on img at bounding box center [344, 287] width 79 height 45
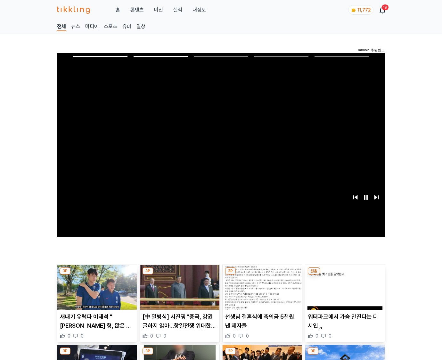
click at [345, 275] on img at bounding box center [344, 287] width 79 height 45
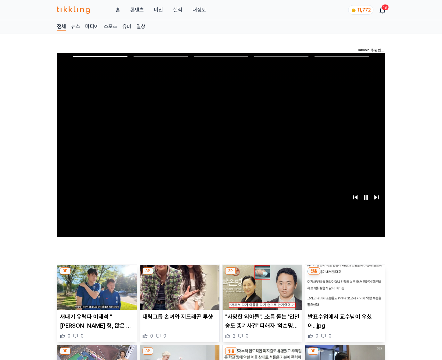
click at [345, 275] on img at bounding box center [344, 287] width 79 height 45
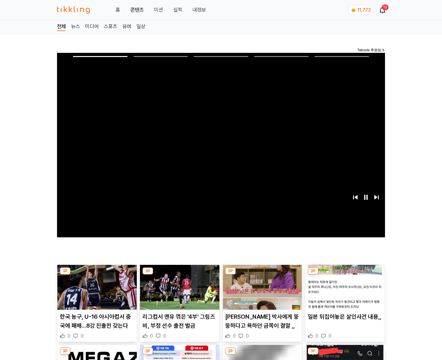
click at [345, 275] on img at bounding box center [344, 287] width 79 height 45
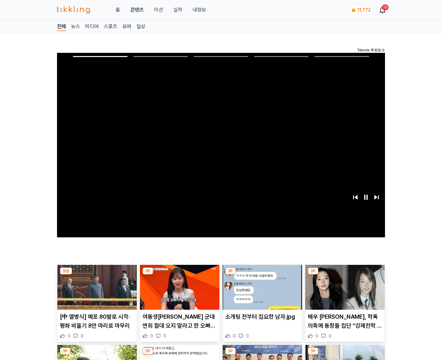
click at [345, 275] on img at bounding box center [344, 287] width 79 height 45
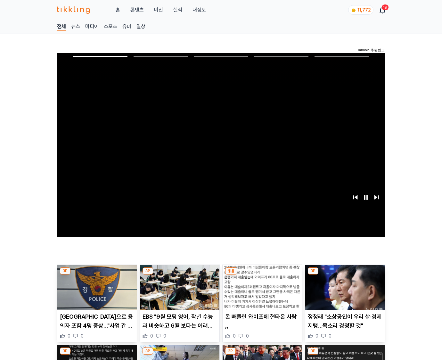
click at [345, 275] on img at bounding box center [344, 287] width 79 height 45
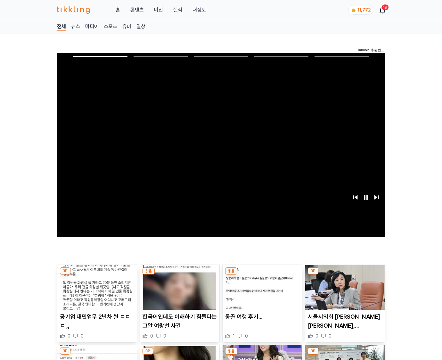
click at [345, 275] on img at bounding box center [344, 287] width 79 height 45
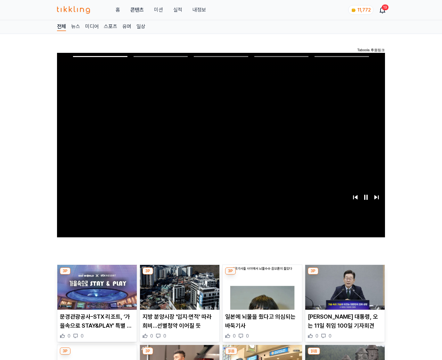
click at [345, 275] on img at bounding box center [344, 287] width 79 height 45
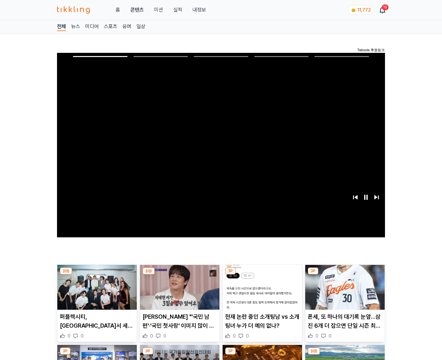
click at [345, 275] on img at bounding box center [344, 287] width 79 height 45
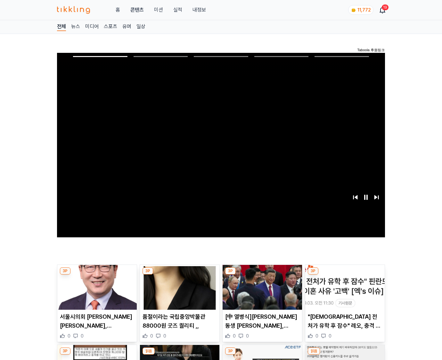
click at [345, 275] on img at bounding box center [344, 287] width 79 height 45
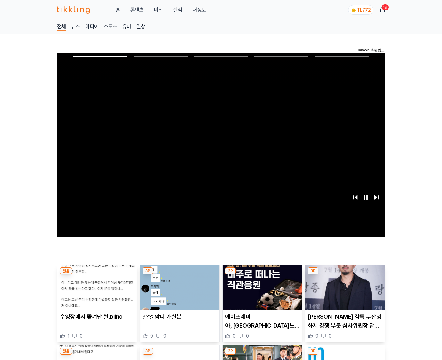
click at [345, 275] on img at bounding box center [344, 287] width 79 height 45
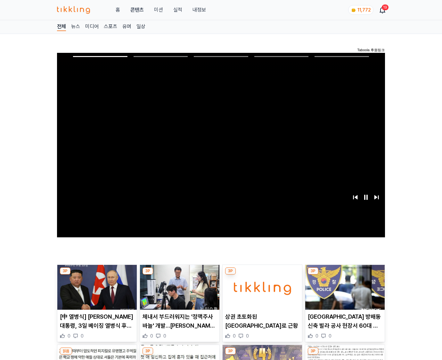
click at [345, 275] on img at bounding box center [344, 287] width 79 height 45
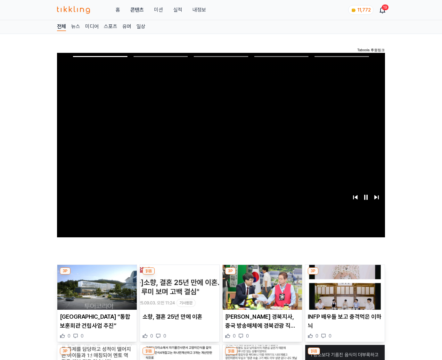
click at [345, 275] on img at bounding box center [344, 287] width 79 height 45
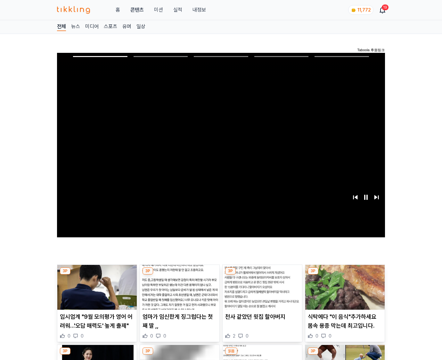
click at [345, 275] on img at bounding box center [344, 287] width 79 height 45
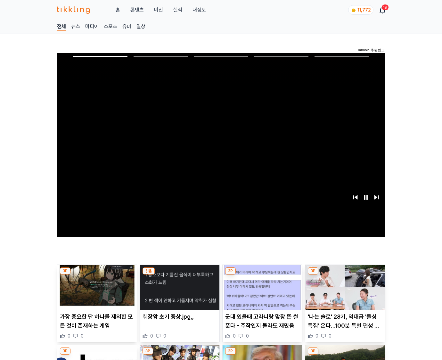
click at [345, 275] on img at bounding box center [344, 287] width 79 height 45
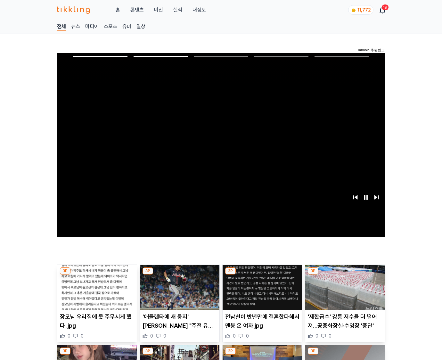
click at [345, 275] on img at bounding box center [344, 287] width 79 height 45
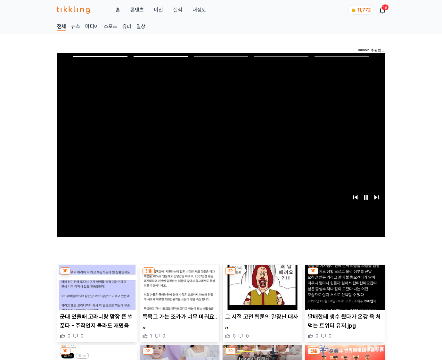
click at [345, 275] on img at bounding box center [344, 287] width 79 height 45
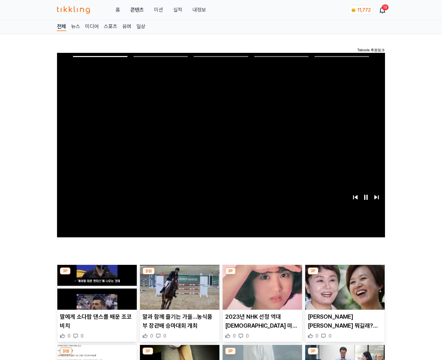
click at [345, 275] on img at bounding box center [344, 287] width 79 height 45
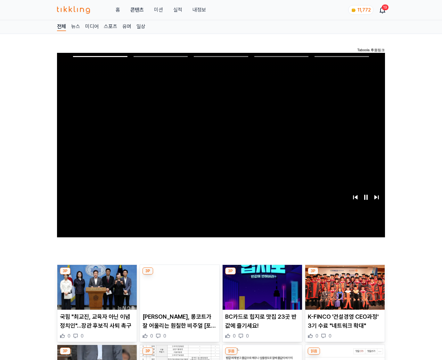
click at [345, 275] on img at bounding box center [344, 287] width 79 height 45
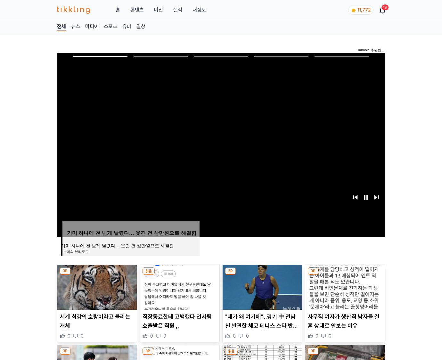
click at [345, 275] on img at bounding box center [344, 287] width 79 height 45
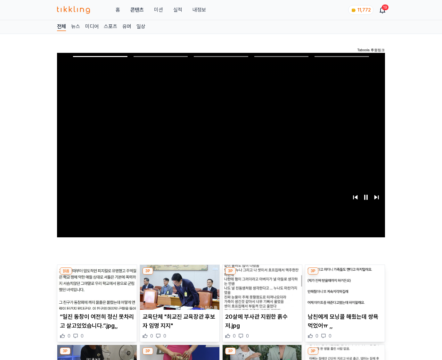
click at [345, 275] on img at bounding box center [344, 287] width 79 height 45
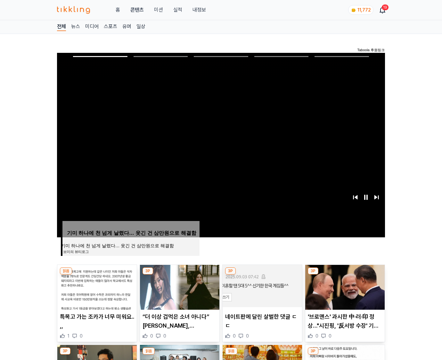
click at [345, 275] on img at bounding box center [344, 287] width 79 height 45
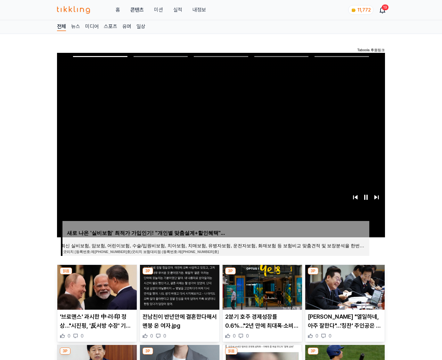
click at [345, 275] on img at bounding box center [344, 287] width 79 height 45
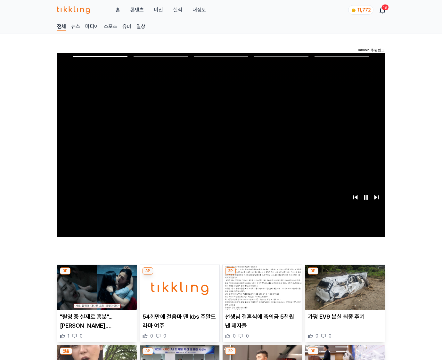
click at [345, 275] on img at bounding box center [344, 287] width 79 height 45
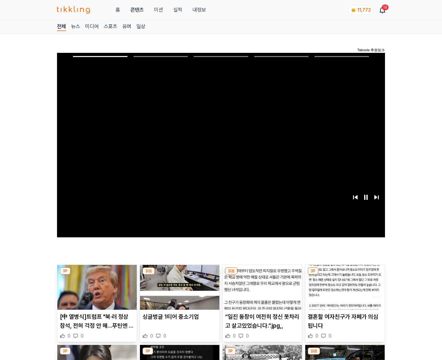
click at [345, 275] on img at bounding box center [344, 287] width 79 height 45
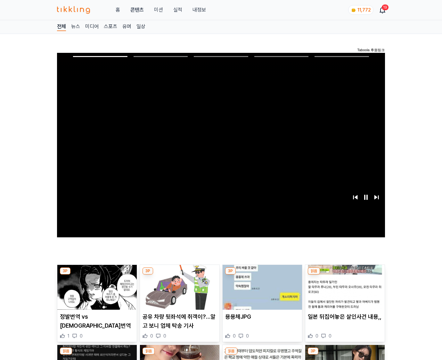
click at [345, 275] on img at bounding box center [344, 287] width 79 height 45
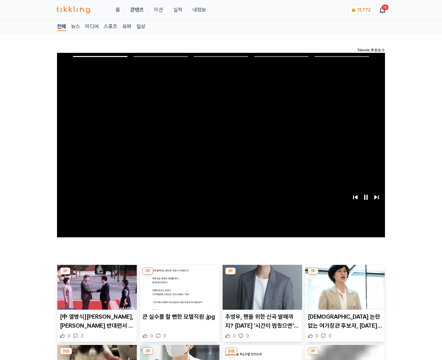
click at [345, 275] on img at bounding box center [344, 287] width 79 height 45
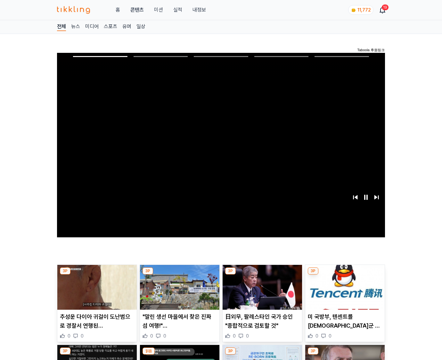
click at [345, 275] on img at bounding box center [344, 287] width 79 height 45
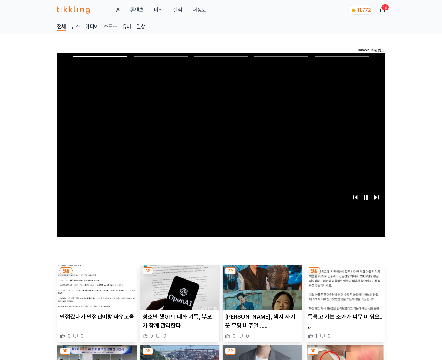
click at [345, 275] on img at bounding box center [344, 287] width 79 height 45
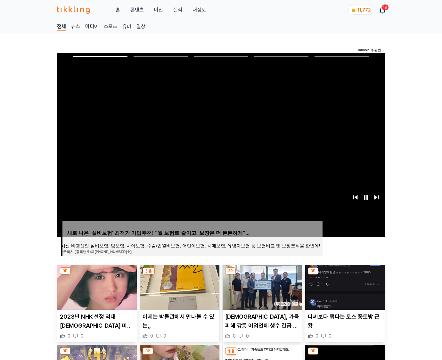
click at [345, 275] on img at bounding box center [344, 287] width 79 height 45
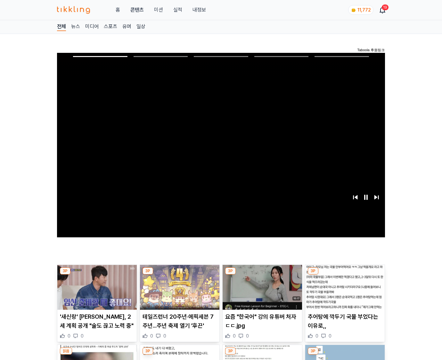
click at [345, 275] on img at bounding box center [344, 287] width 79 height 45
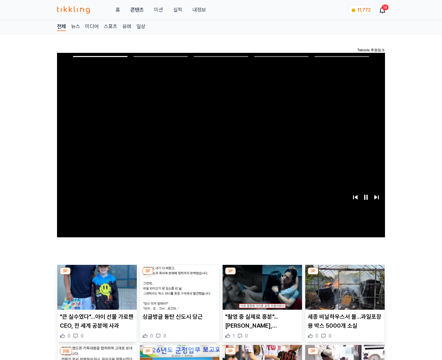
click at [345, 275] on img at bounding box center [344, 287] width 79 height 45
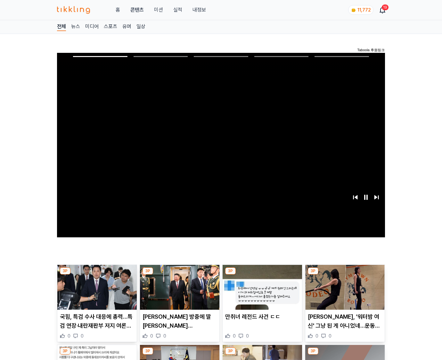
click at [345, 275] on img at bounding box center [344, 287] width 79 height 45
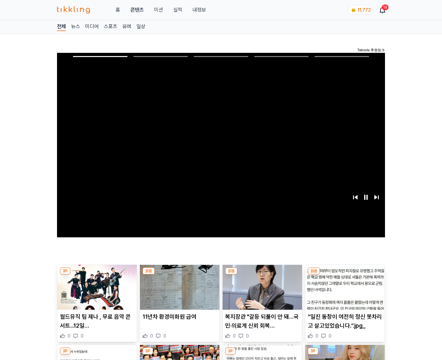
click at [345, 275] on img at bounding box center [344, 287] width 79 height 45
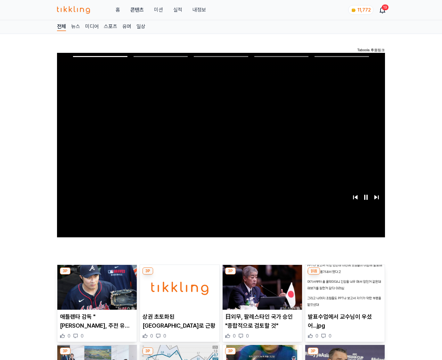
click at [345, 275] on img at bounding box center [344, 287] width 79 height 45
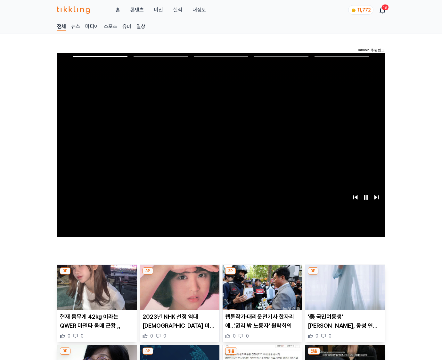
click at [345, 275] on img at bounding box center [344, 287] width 79 height 45
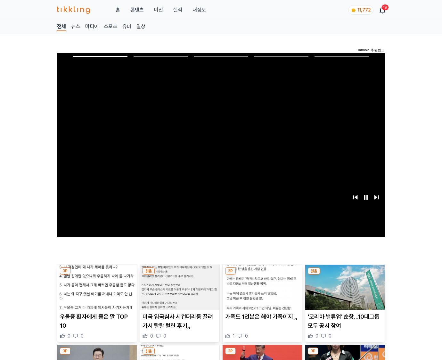
click at [345, 275] on img at bounding box center [344, 287] width 79 height 45
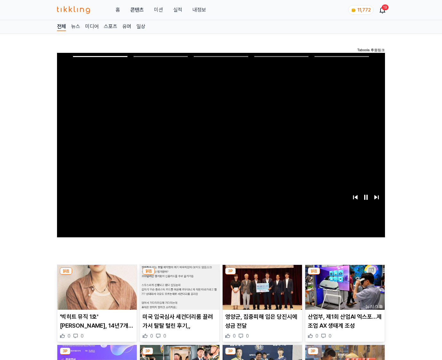
click at [345, 275] on img at bounding box center [344, 287] width 79 height 45
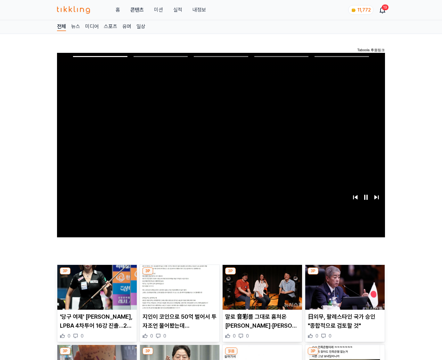
click at [345, 275] on img at bounding box center [344, 287] width 79 height 45
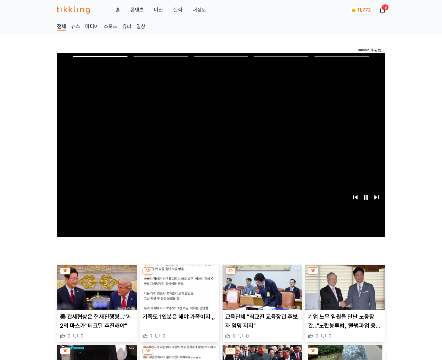
click at [345, 275] on img at bounding box center [344, 287] width 79 height 45
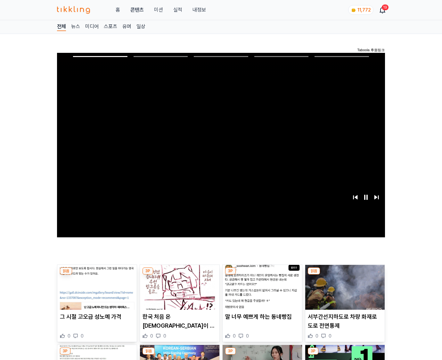
click at [345, 275] on img at bounding box center [344, 287] width 79 height 45
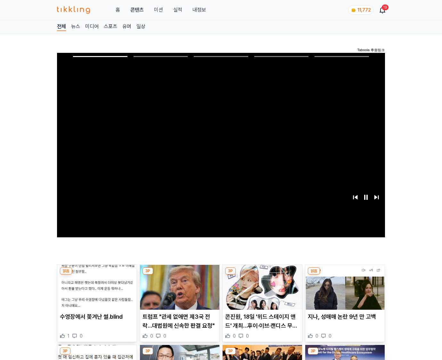
click at [345, 275] on img at bounding box center [344, 287] width 79 height 45
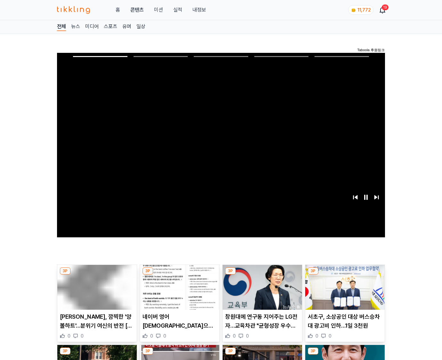
click at [345, 275] on img at bounding box center [344, 287] width 79 height 45
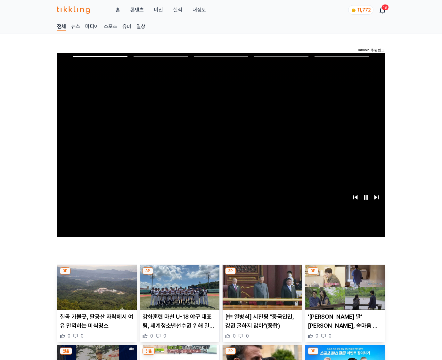
click at [345, 275] on img at bounding box center [344, 287] width 79 height 45
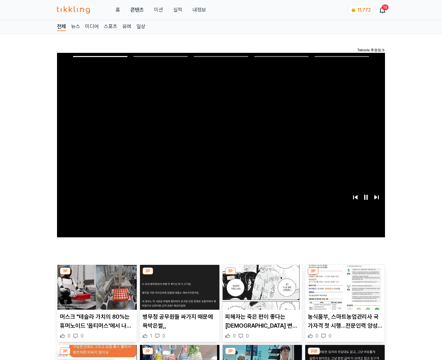
click at [345, 275] on img at bounding box center [344, 287] width 79 height 45
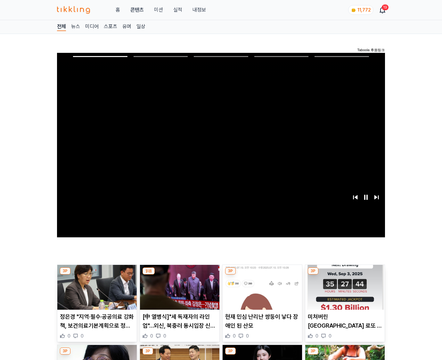
click at [345, 275] on img at bounding box center [344, 287] width 79 height 45
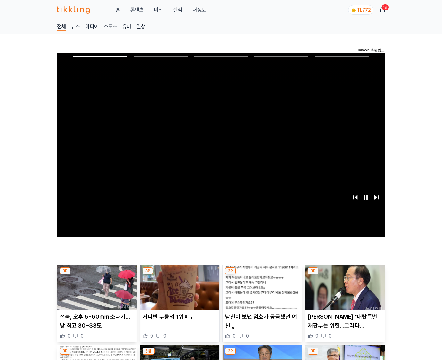
click at [345, 275] on img at bounding box center [344, 287] width 79 height 45
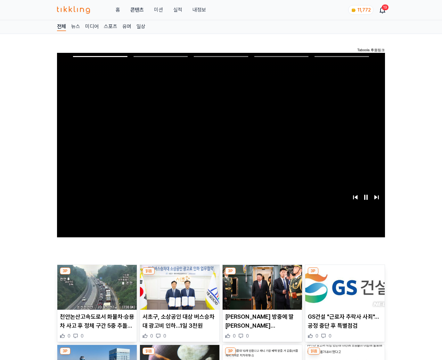
click at [345, 275] on img at bounding box center [344, 287] width 79 height 45
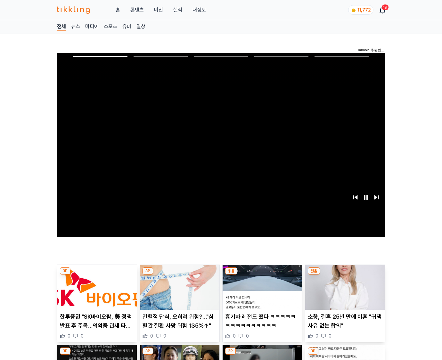
click at [345, 275] on img at bounding box center [344, 287] width 79 height 45
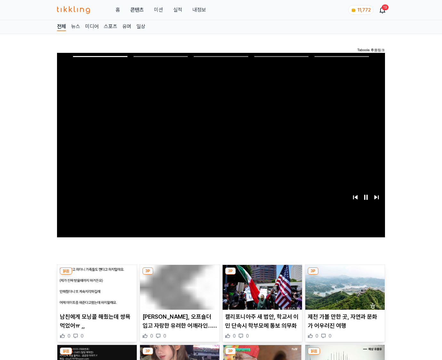
click at [345, 275] on img at bounding box center [344, 287] width 79 height 45
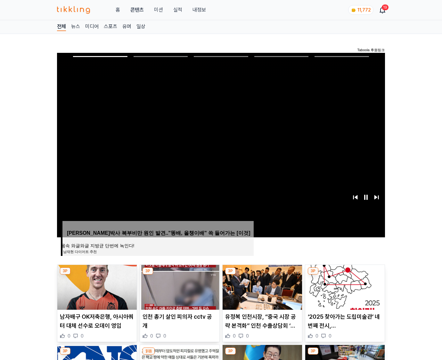
click at [345, 275] on img at bounding box center [344, 287] width 79 height 45
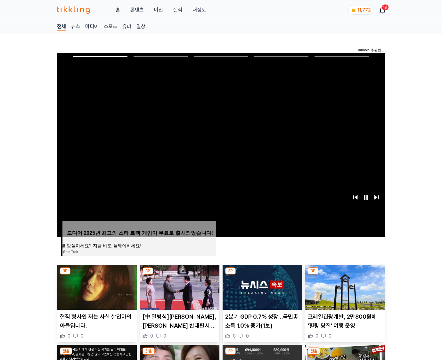
click at [345, 275] on img at bounding box center [344, 287] width 79 height 45
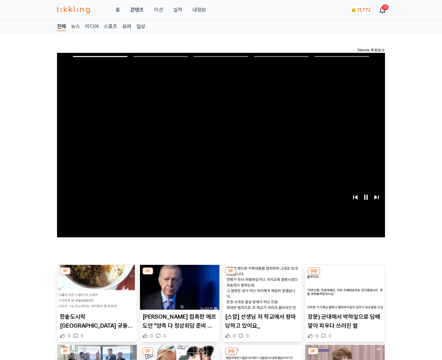
click at [345, 275] on img at bounding box center [344, 287] width 79 height 45
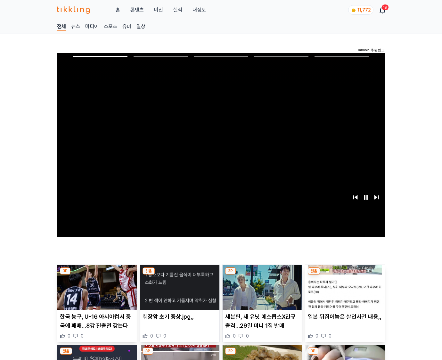
click at [345, 275] on img at bounding box center [344, 287] width 79 height 45
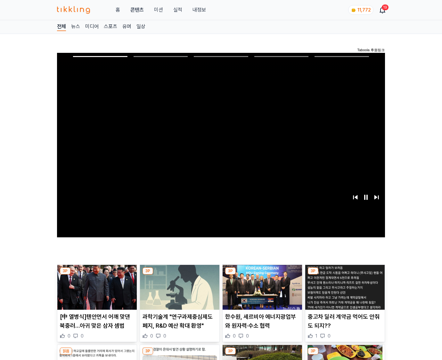
click at [345, 275] on img at bounding box center [344, 287] width 79 height 45
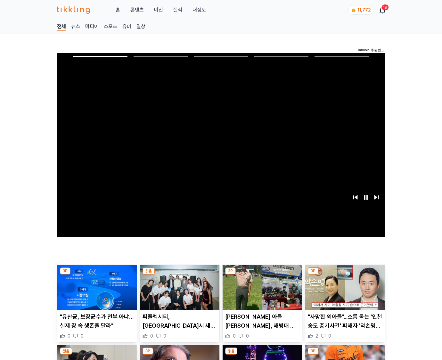
click at [345, 275] on img at bounding box center [344, 287] width 79 height 45
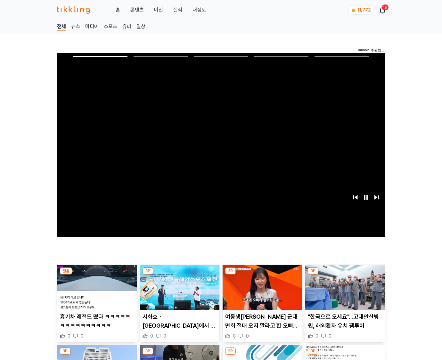
click at [345, 275] on img at bounding box center [344, 287] width 79 height 45
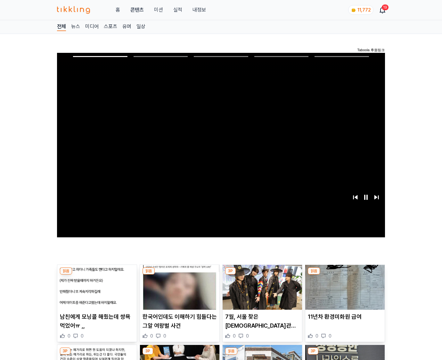
click at [345, 275] on img at bounding box center [344, 287] width 79 height 45
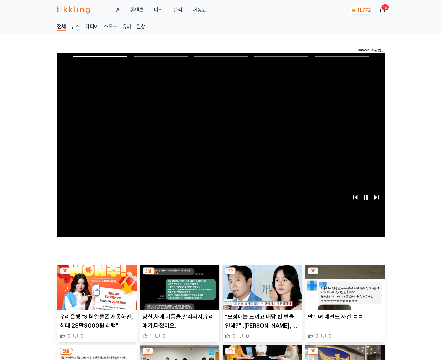
click at [345, 275] on img at bounding box center [344, 287] width 79 height 45
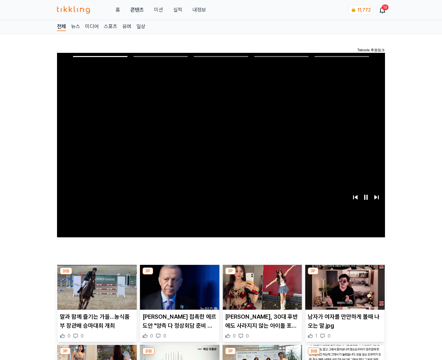
click at [345, 275] on img at bounding box center [344, 287] width 79 height 45
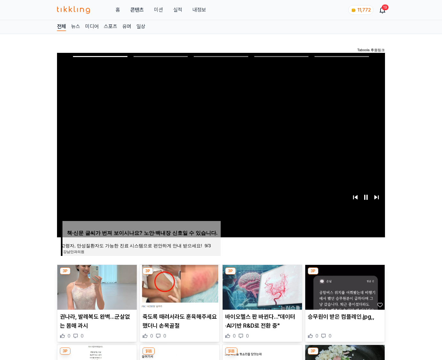
click at [345, 275] on img at bounding box center [344, 287] width 79 height 45
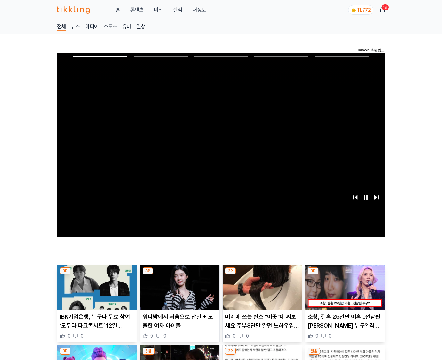
click at [345, 275] on img at bounding box center [344, 287] width 79 height 45
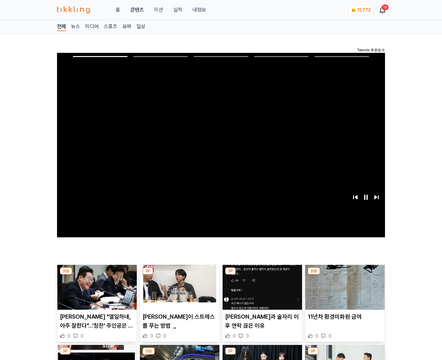
click at [345, 275] on img at bounding box center [344, 287] width 79 height 45
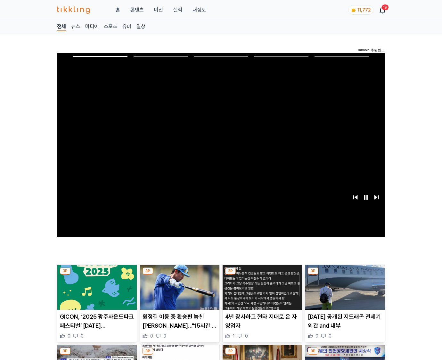
click at [345, 275] on img at bounding box center [344, 287] width 79 height 45
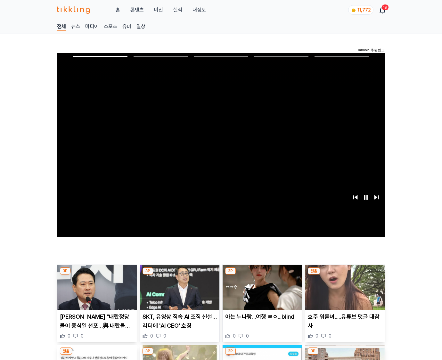
click at [345, 275] on img at bounding box center [344, 287] width 79 height 45
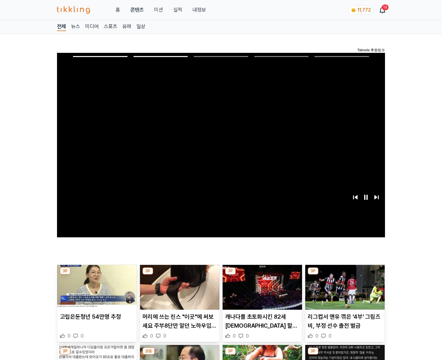
click at [345, 275] on img at bounding box center [344, 287] width 79 height 45
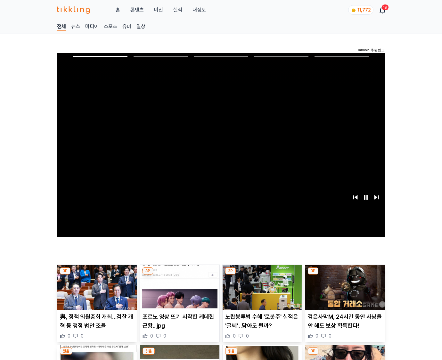
click at [345, 275] on img at bounding box center [344, 287] width 79 height 45
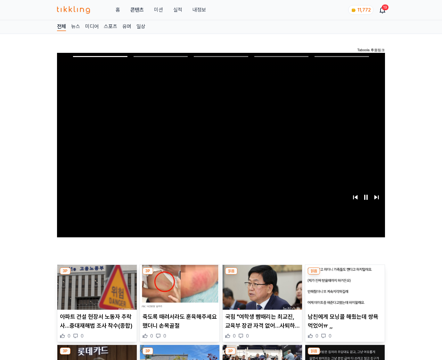
click at [345, 275] on img at bounding box center [344, 287] width 79 height 45
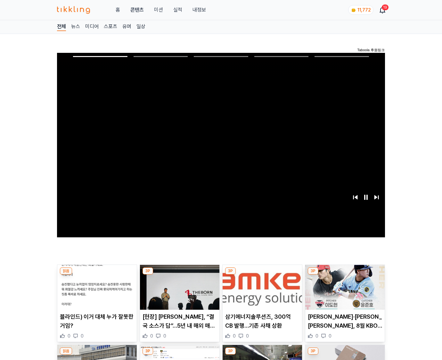
click at [345, 275] on img at bounding box center [344, 287] width 79 height 45
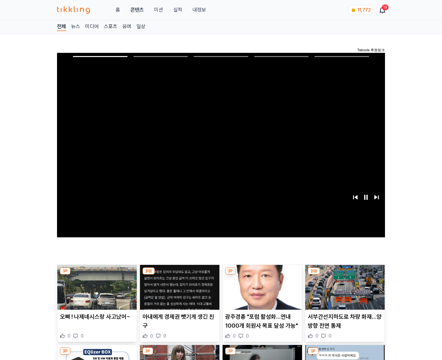
click at [345, 275] on img at bounding box center [344, 287] width 79 height 45
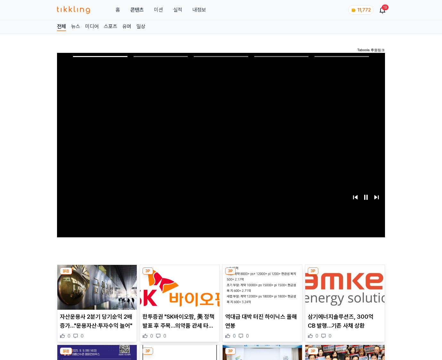
click at [345, 275] on img at bounding box center [344, 287] width 79 height 45
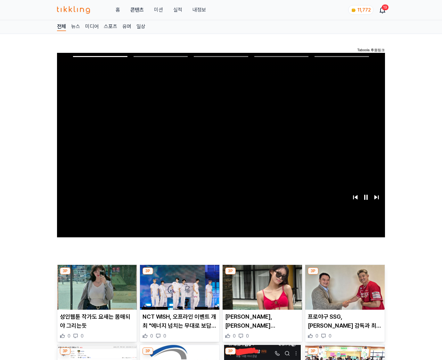
click at [345, 275] on img at bounding box center [344, 287] width 79 height 45
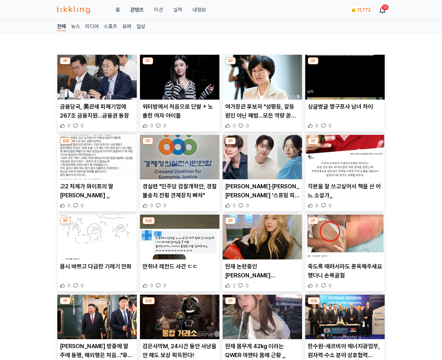
click at [345, 275] on p "죽도록 때려서라도 훈육해주세요 했더니 손목골절" at bounding box center [345, 271] width 74 height 18
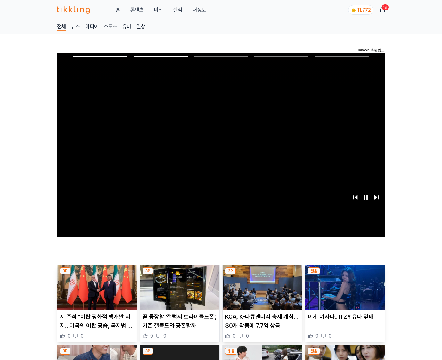
click at [345, 275] on img at bounding box center [344, 287] width 79 height 45
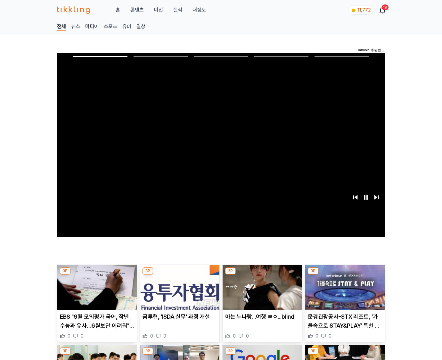
click at [345, 275] on img at bounding box center [344, 287] width 79 height 45
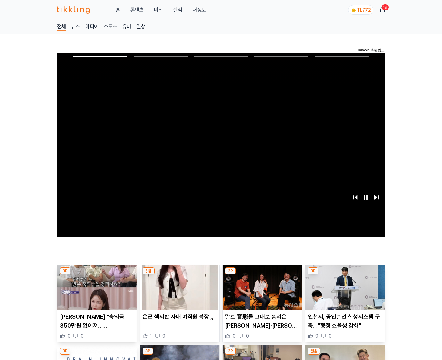
click at [345, 275] on img at bounding box center [344, 287] width 79 height 45
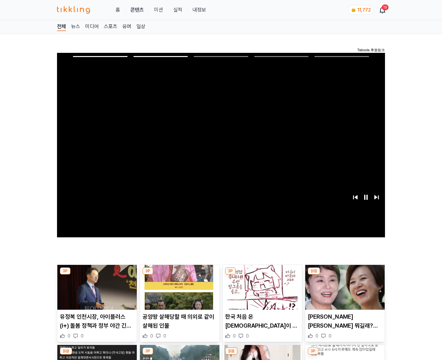
click at [345, 275] on img at bounding box center [344, 287] width 79 height 45
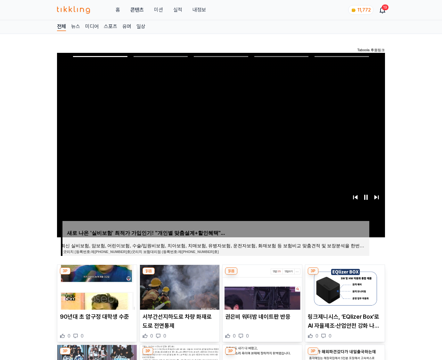
click at [345, 275] on img at bounding box center [344, 287] width 79 height 45
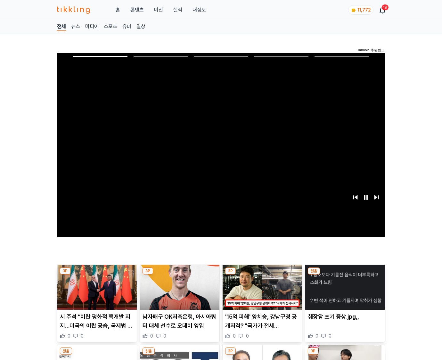
click at [345, 275] on img at bounding box center [344, 287] width 79 height 45
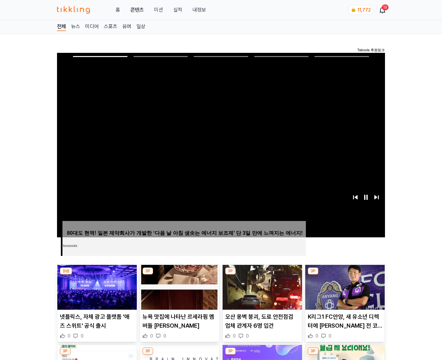
click at [345, 275] on img at bounding box center [344, 287] width 79 height 45
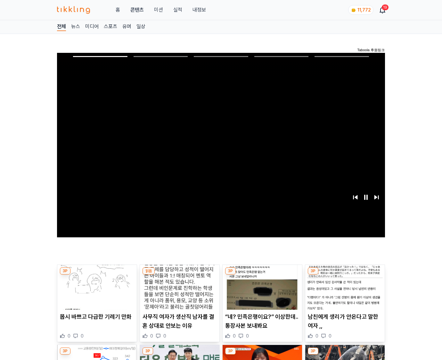
click at [345, 275] on img at bounding box center [344, 287] width 79 height 45
